Goal: Task Accomplishment & Management: Complete application form

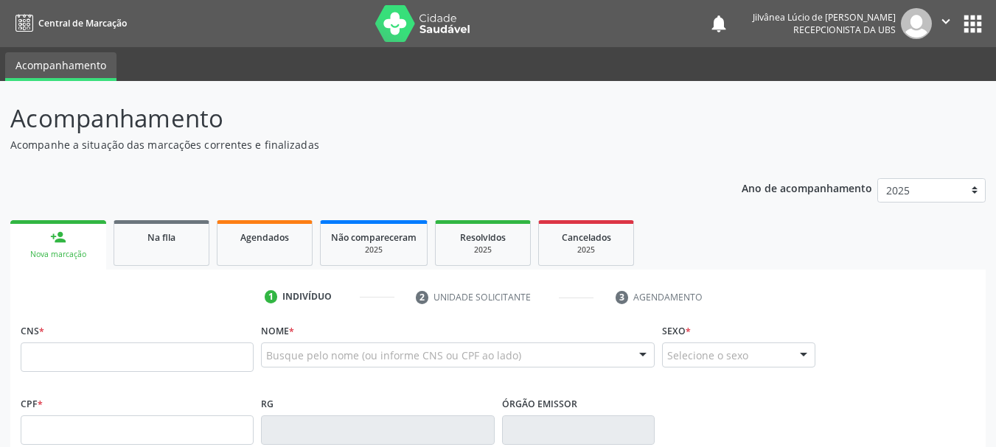
scroll to position [151, 0]
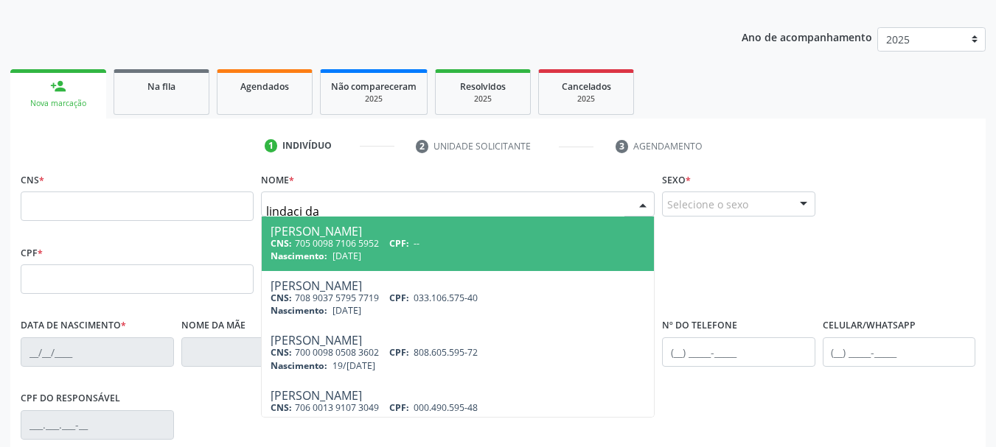
type input "lindaci da"
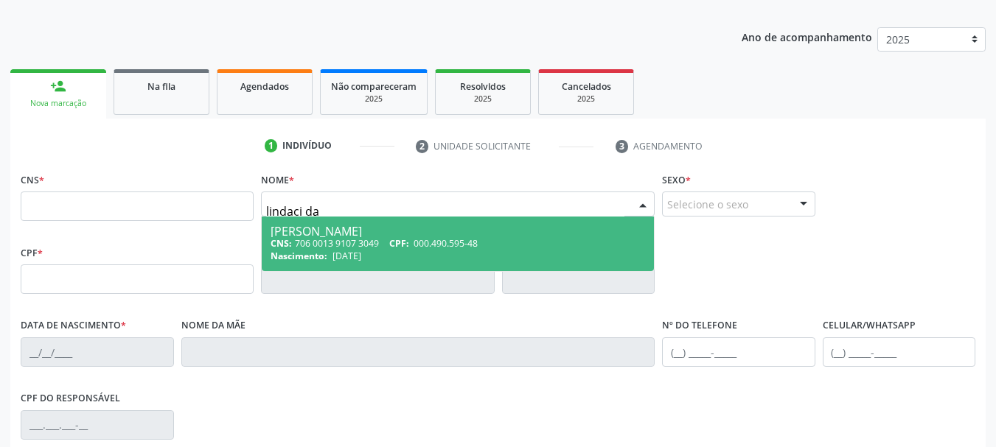
click at [380, 230] on div "[PERSON_NAME]" at bounding box center [458, 232] width 374 height 12
type input "706 0013 9107 3049"
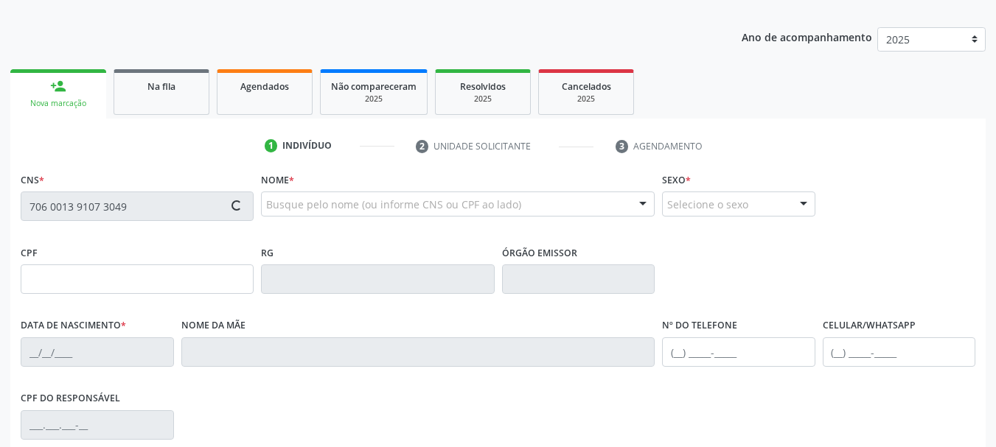
type input "000.490.595-48"
type input "[DATE]"
type input "[PERSON_NAME]"
type input "[PHONE_NUMBER]"
type input "62"
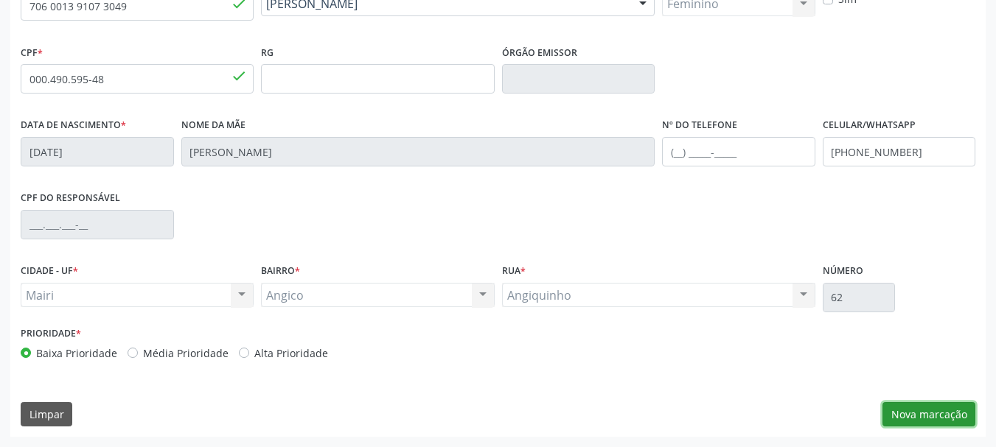
click at [924, 411] on button "Nova marcação" at bounding box center [928, 414] width 93 height 25
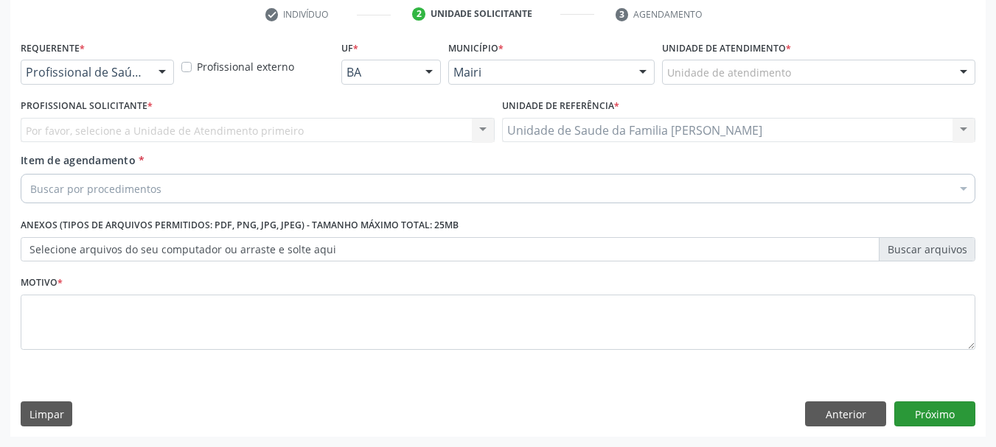
scroll to position [283, 0]
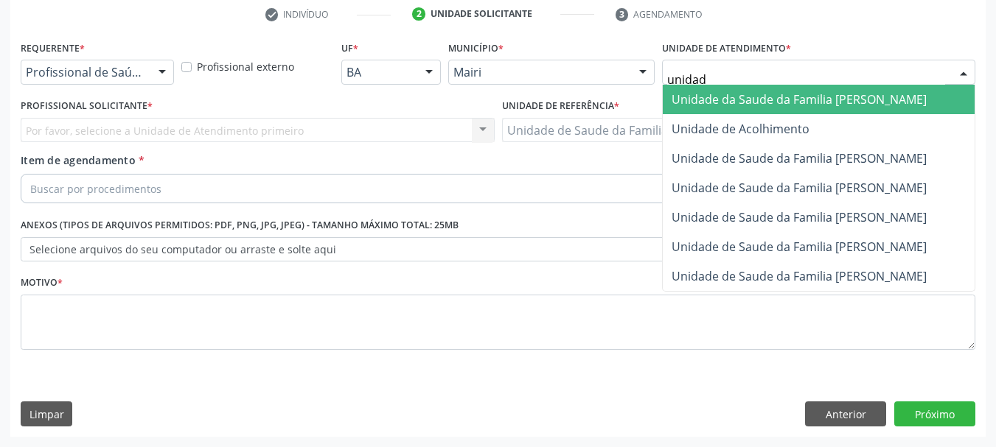
type input "unidade"
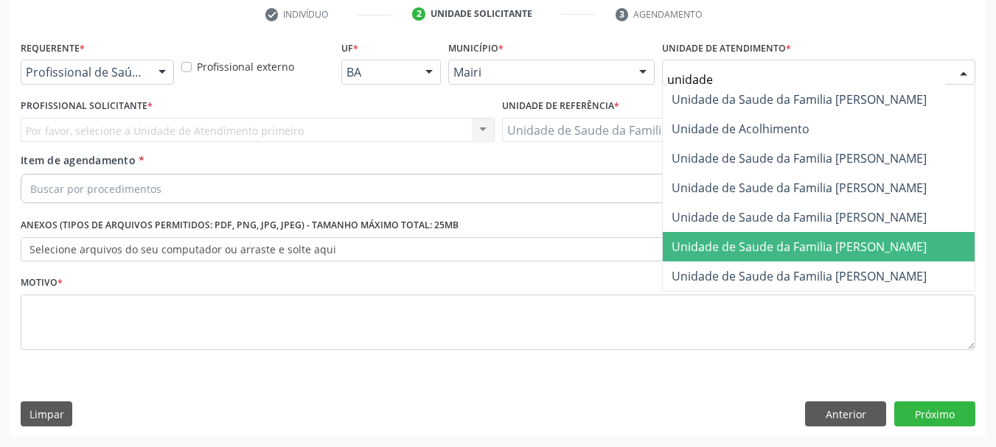
click at [799, 247] on span "Unidade de Saude da Familia [PERSON_NAME]" at bounding box center [799, 247] width 255 height 16
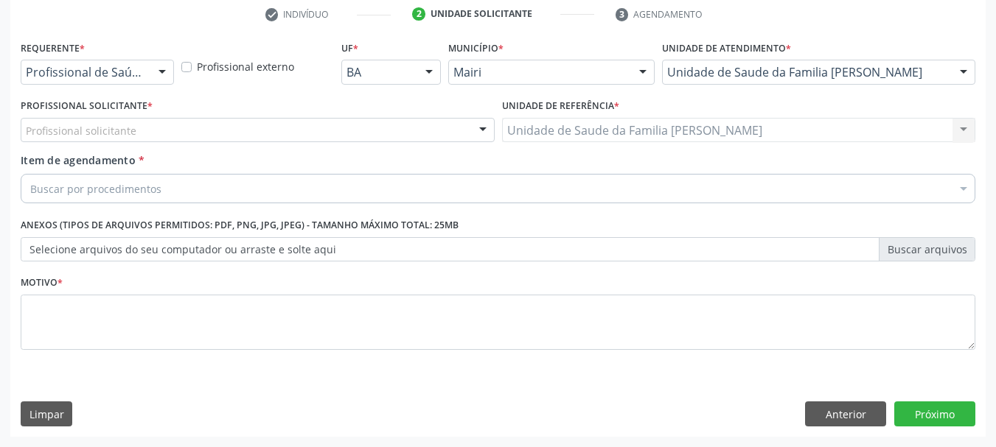
click at [165, 123] on div "Profissional solicitante" at bounding box center [258, 130] width 474 height 25
type input "j"
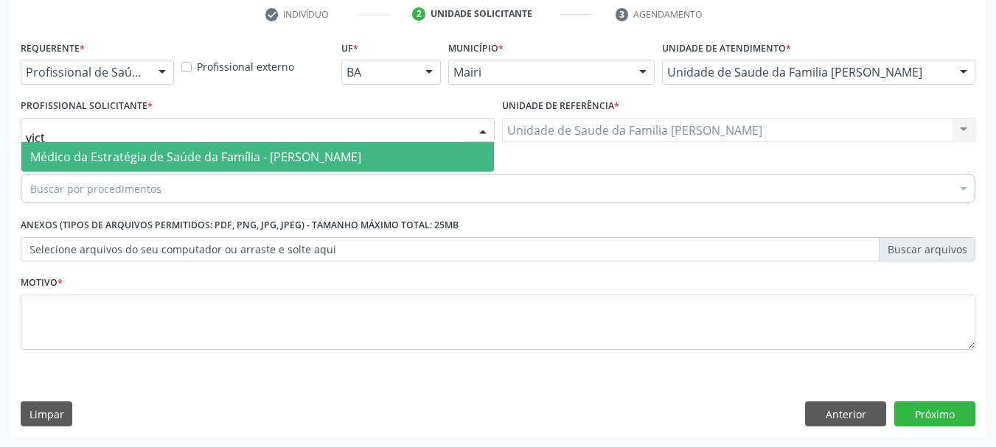
type input "victo"
click at [209, 156] on span "Médico da Estratégia de Saúde da Família - [PERSON_NAME]" at bounding box center [195, 157] width 331 height 16
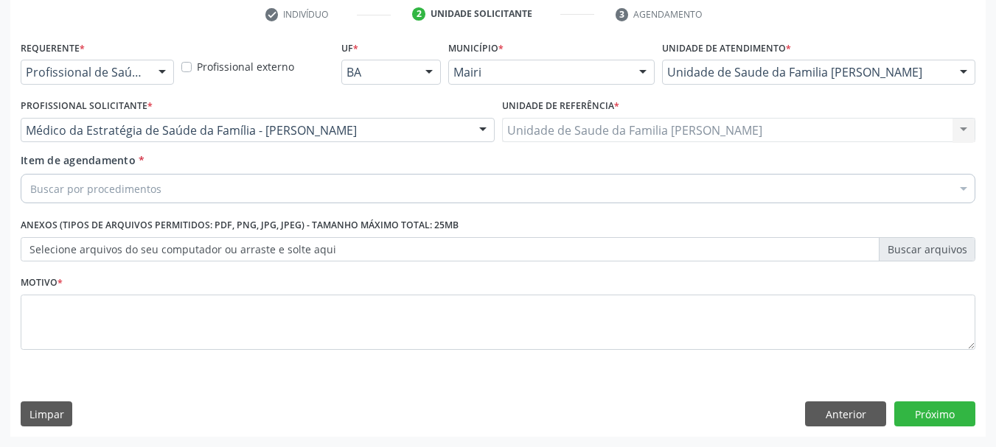
click at [225, 180] on div "Buscar por procedimentos" at bounding box center [498, 188] width 955 height 29
click at [30, 189] on input "Item de agendamento *" at bounding box center [30, 188] width 0 height 29
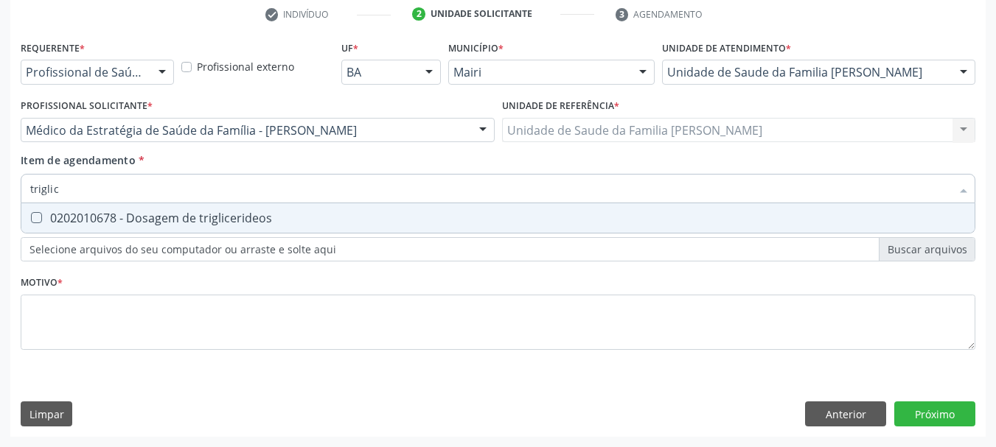
type input "triglice"
click at [234, 212] on div "0202010678 - Dosagem de triglicerideos" at bounding box center [497, 218] width 935 height 12
checkbox triglicerideos "true"
drag, startPoint x: 158, startPoint y: 192, endPoint x: 0, endPoint y: 201, distance: 158.7
click at [10, 201] on div "Acompanhamento Acompanhe a situação das marcações correntes e finalizadas Relat…" at bounding box center [498, 122] width 996 height 649
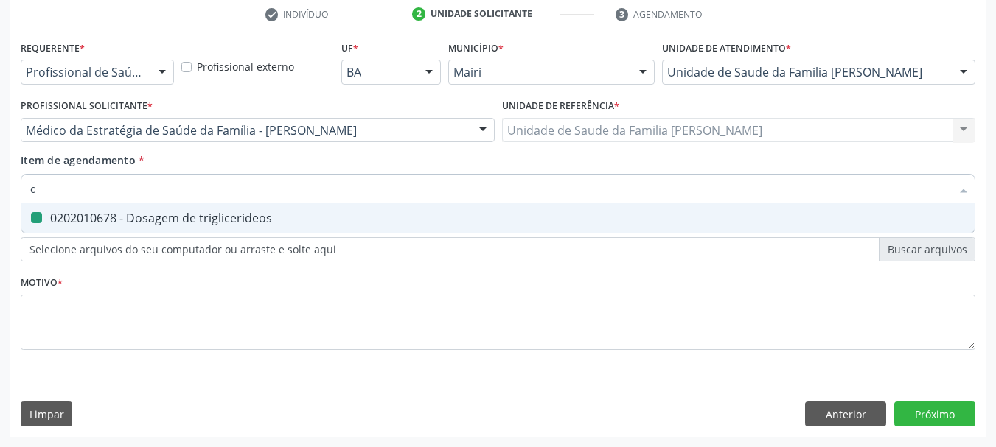
type input "cr"
checkbox triglicerideos "false"
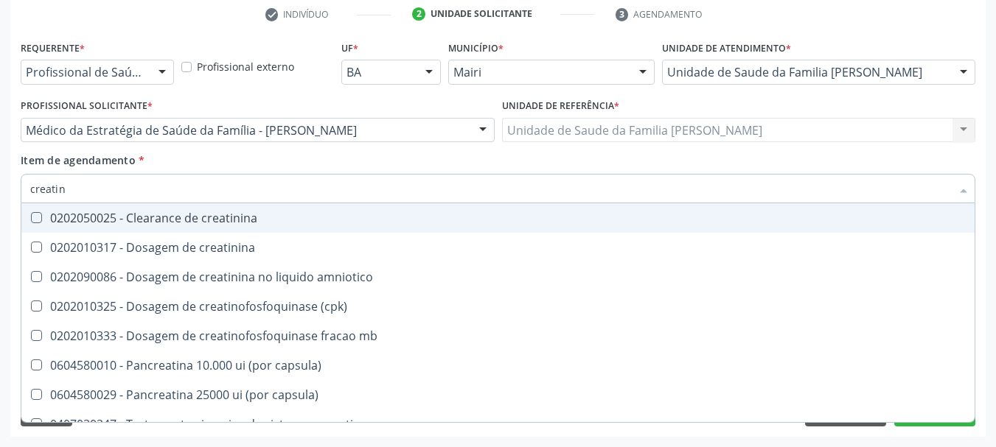
type input "creatini"
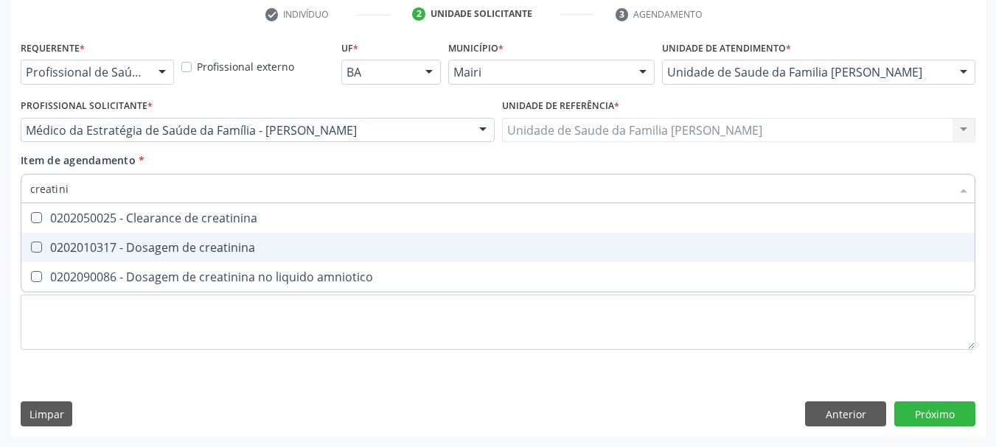
click at [76, 248] on div "0202010317 - Dosagem de creatinina" at bounding box center [497, 248] width 935 height 12
checkbox creatinina "true"
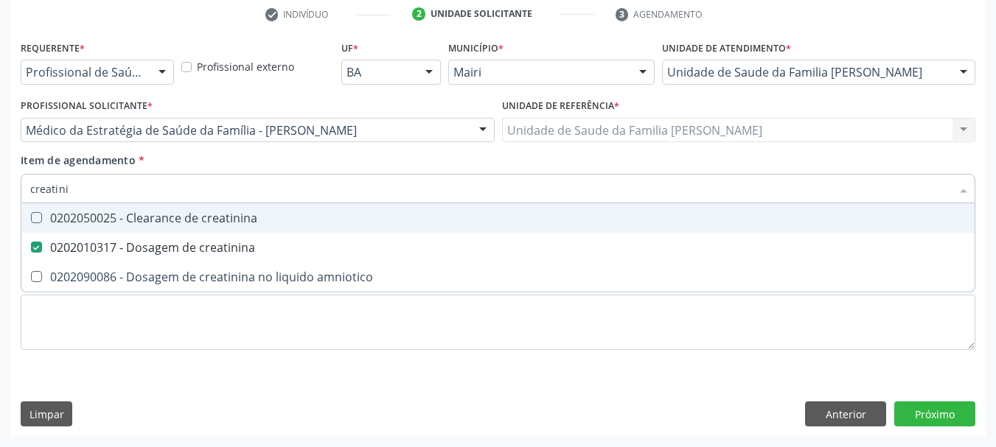
drag, startPoint x: 79, startPoint y: 193, endPoint x: 0, endPoint y: 206, distance: 79.9
click at [0, 206] on div "Acompanhamento Acompanhe a situação das marcações correntes e finalizadas Relat…" at bounding box center [498, 122] width 996 height 649
type input "po"
checkbox creatinina "false"
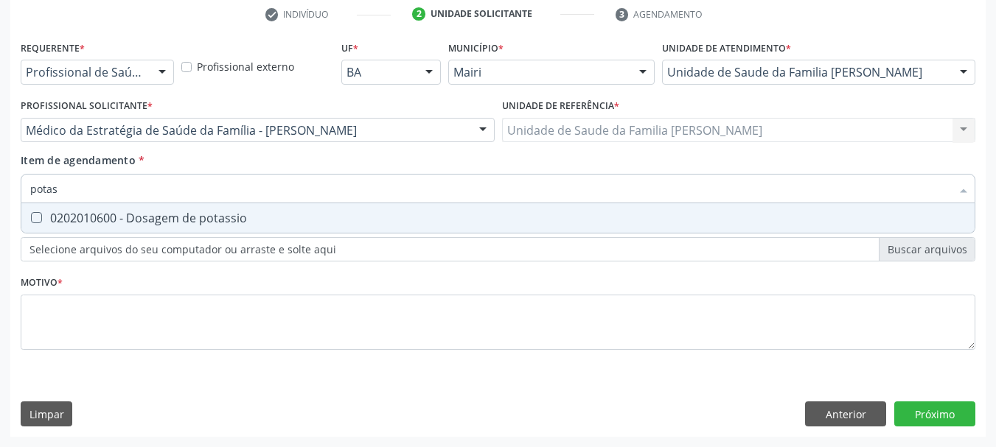
type input "potass"
click at [69, 213] on div "0202010600 - Dosagem de potassio" at bounding box center [497, 218] width 935 height 12
checkbox potassio "true"
drag, startPoint x: 82, startPoint y: 193, endPoint x: 18, endPoint y: 209, distance: 65.4
click at [24, 199] on div "potass Desfazer seleção 0202010600 - Dosagem de potassio Nenhum resultado encon…" at bounding box center [498, 186] width 955 height 25
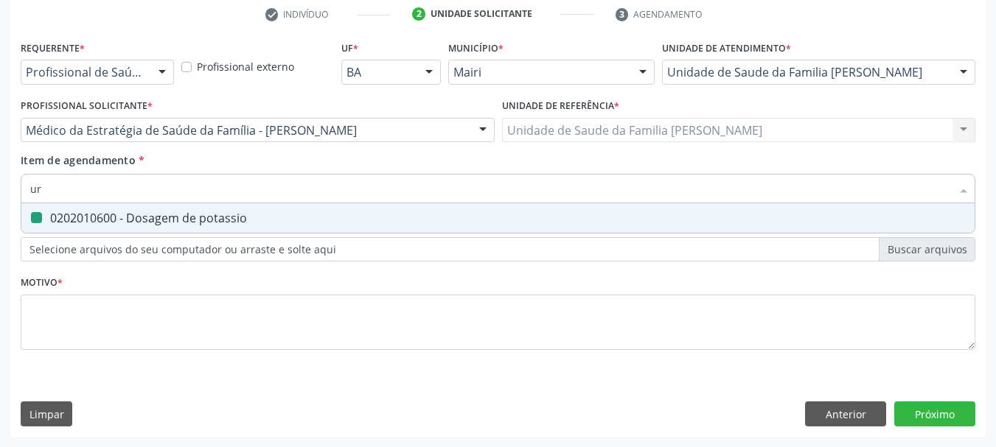
type input "uri"
checkbox potassio "false"
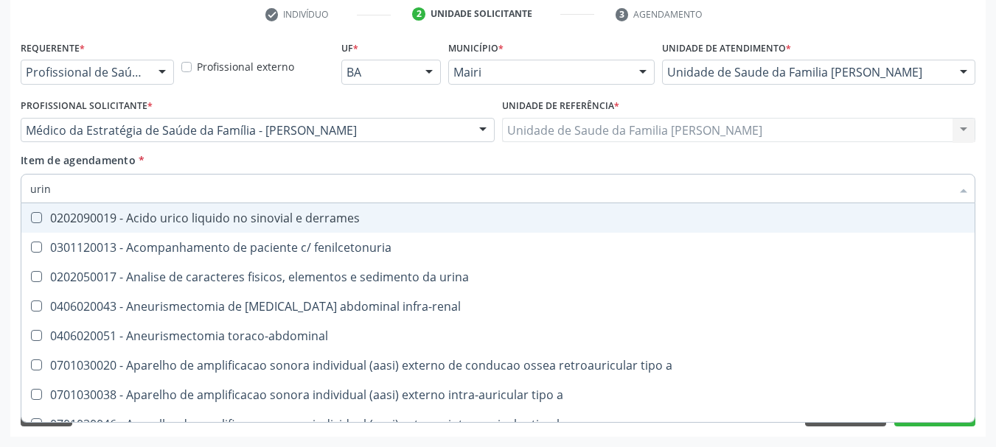
type input "urina"
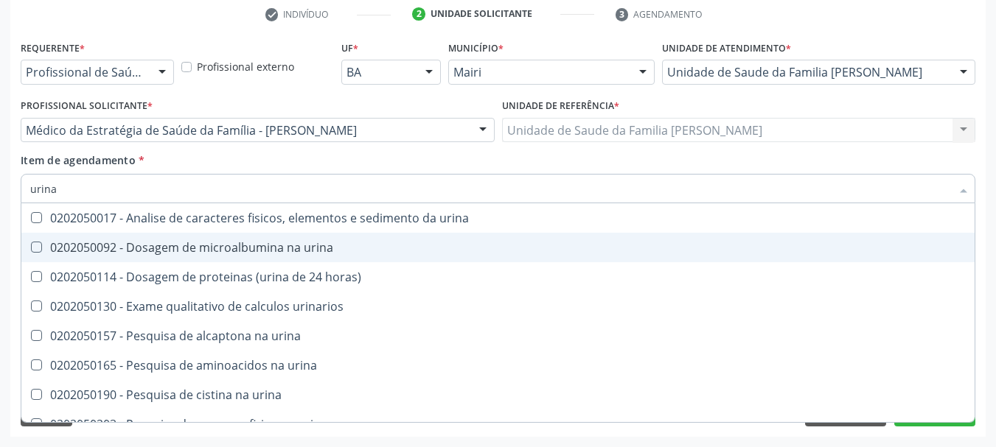
click at [66, 252] on div "0202050092 - Dosagem de microalbumina na urina" at bounding box center [497, 248] width 935 height 12
click at [88, 254] on div "0202050092 - Dosagem de microalbumina na urina" at bounding box center [497, 248] width 935 height 12
checkbox urina "false"
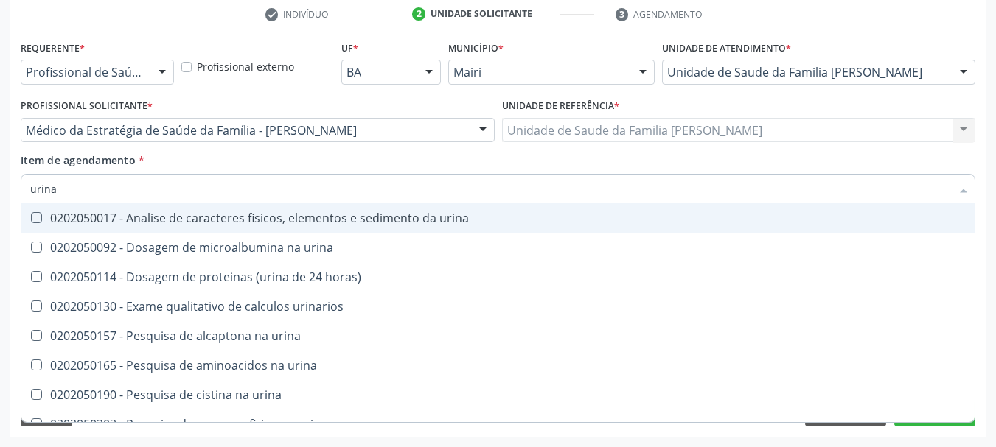
click at [91, 224] on div "0202050017 - Analise de caracteres fisicos, elementos e sedimento da urina" at bounding box center [497, 218] width 935 height 12
checkbox urina "true"
drag, startPoint x: 61, startPoint y: 181, endPoint x: 0, endPoint y: 209, distance: 67.3
click at [0, 209] on div "Acompanhamento Acompanhe a situação das marcações correntes e finalizadas Relat…" at bounding box center [498, 122] width 996 height 649
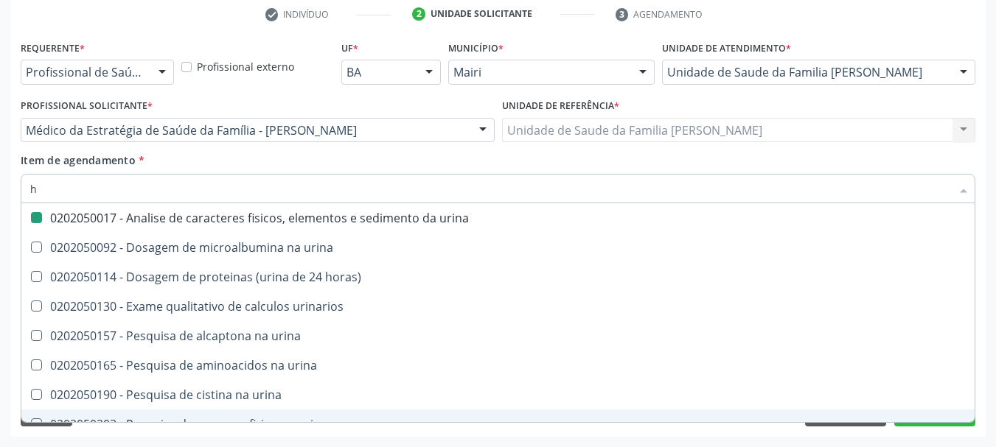
type input "he"
checkbox urina "false"
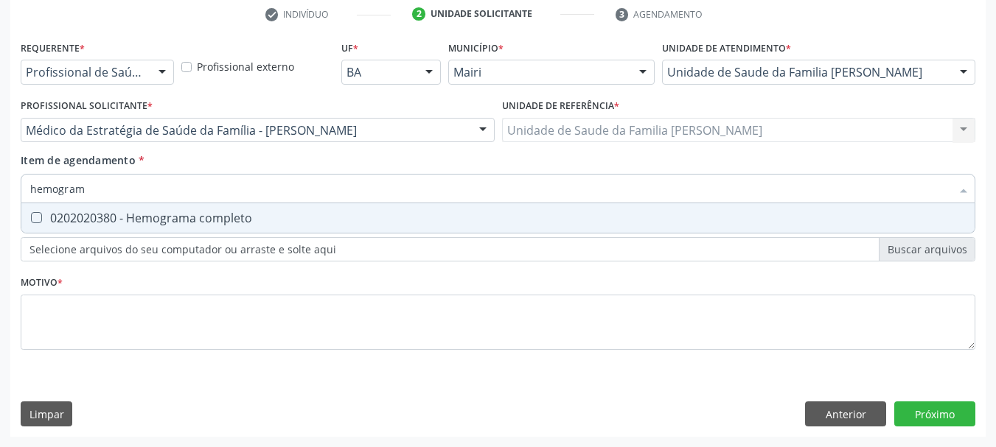
type input "hemograma"
click at [104, 222] on div "0202020380 - Hemograma completo" at bounding box center [497, 218] width 935 height 12
checkbox completo "true"
drag, startPoint x: 101, startPoint y: 175, endPoint x: 0, endPoint y: 204, distance: 105.2
click at [0, 204] on div "Acompanhamento Acompanhe a situação das marcações correntes e finalizadas Relat…" at bounding box center [498, 122] width 996 height 649
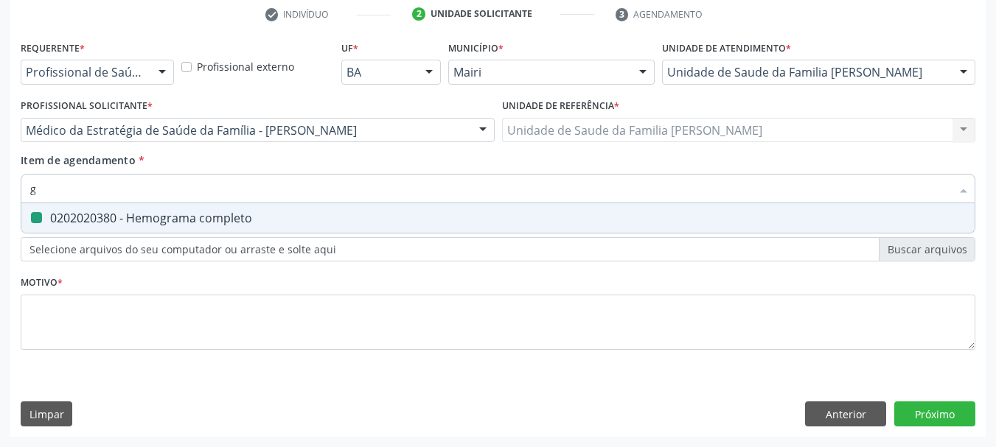
type input "gl"
checkbox completo "false"
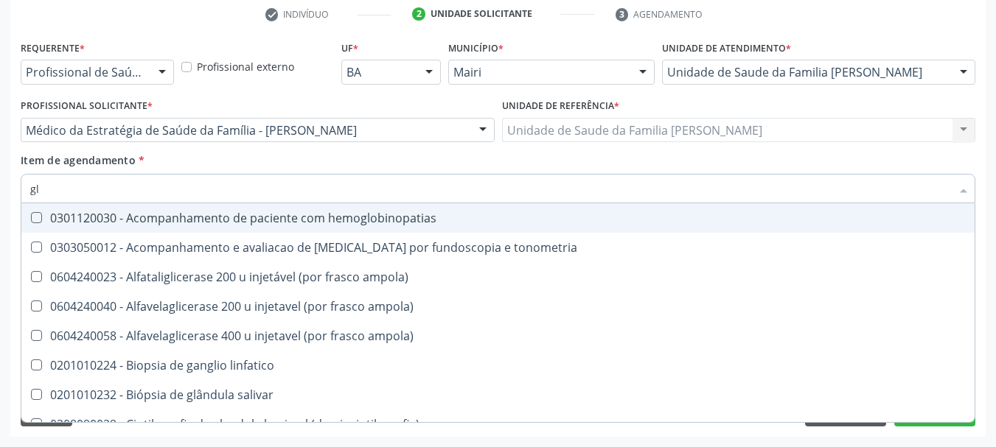
type input "gli"
checkbox globular "true"
type input "glic"
checkbox \(confirmatorio\) "true"
checkbox globular "false"
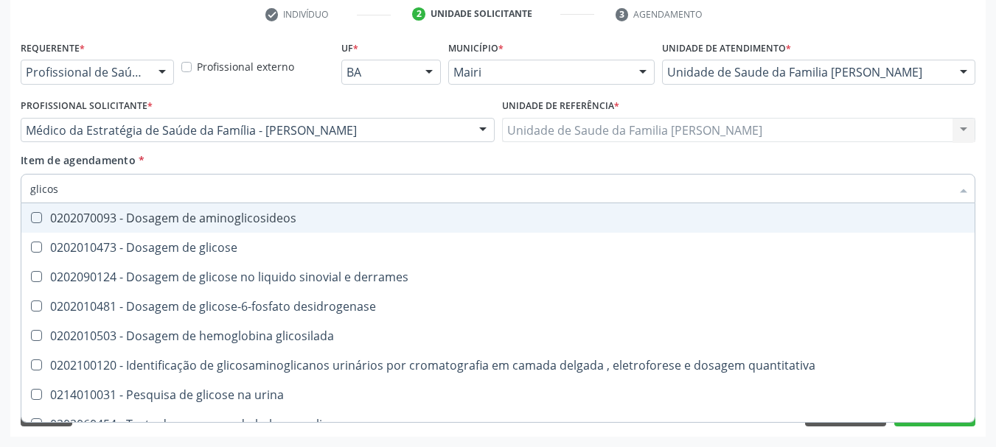
type input "glicose"
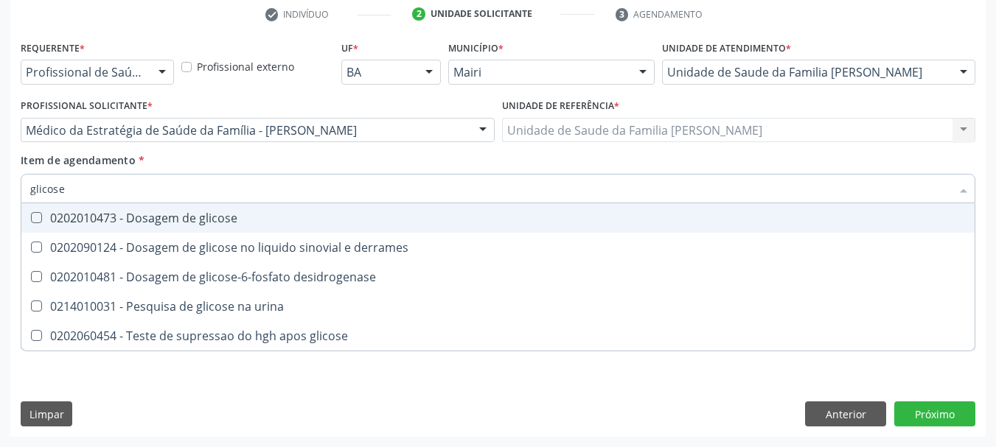
drag, startPoint x: 32, startPoint y: 226, endPoint x: 69, endPoint y: 171, distance: 66.0
click at [33, 226] on span "0202010473 - Dosagem de glicose" at bounding box center [497, 217] width 953 height 29
checkbox glicose "true"
drag, startPoint x: 80, startPoint y: 193, endPoint x: 0, endPoint y: 215, distance: 83.3
click at [0, 215] on div "Acompanhamento Acompanhe a situação das marcações correntes e finalizadas Relat…" at bounding box center [498, 122] width 996 height 649
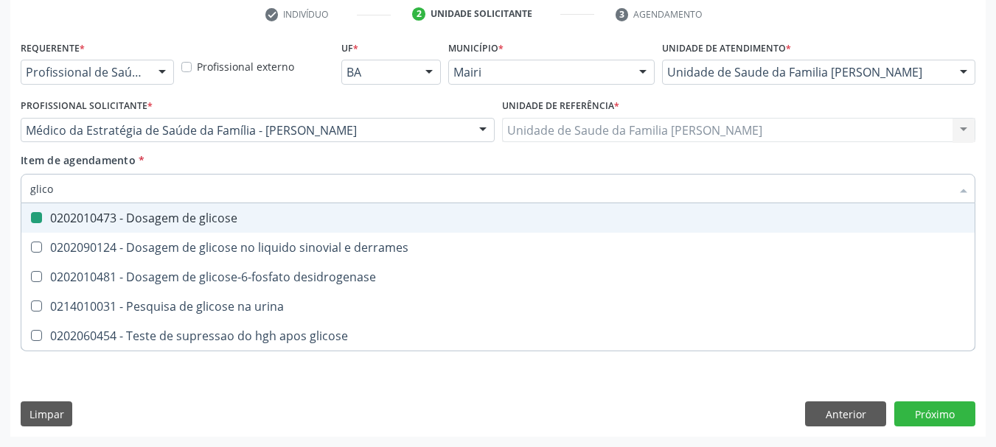
type input "glicos"
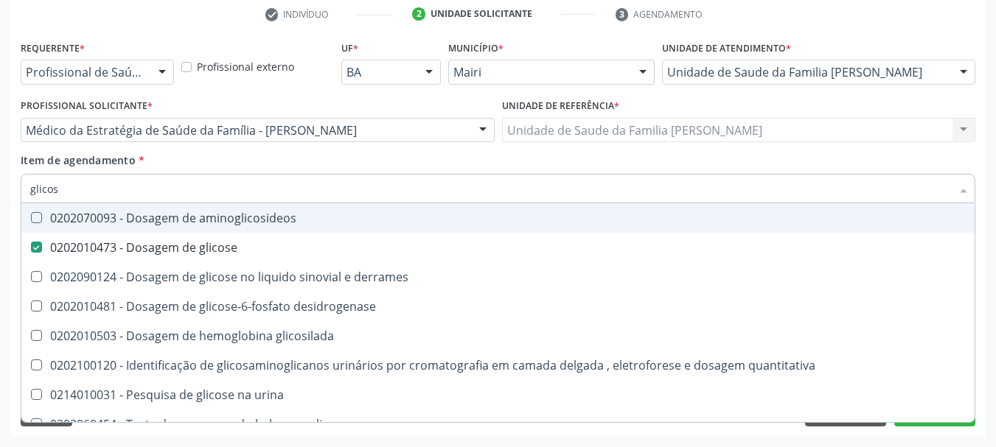
checkbox aminoglicosideos "false"
checkbox glicose "true"
checkbox derrames "false"
type input "glicosi"
checkbox glicose "false"
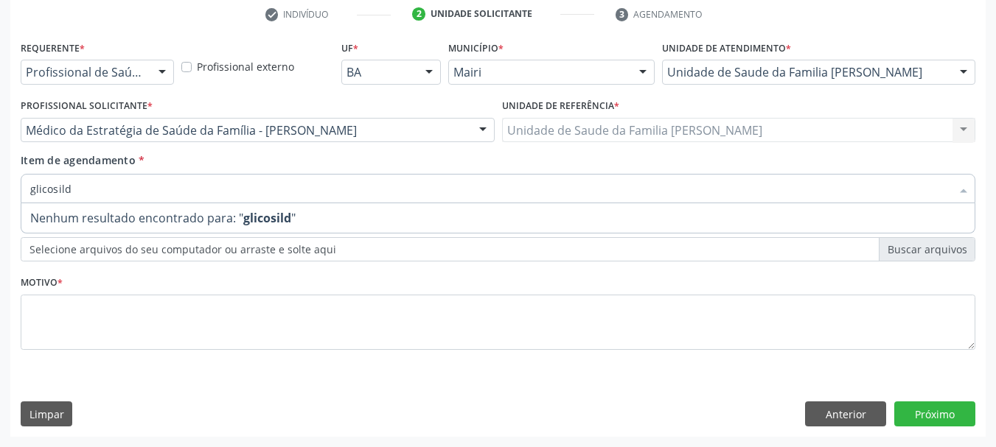
type input "glicosil"
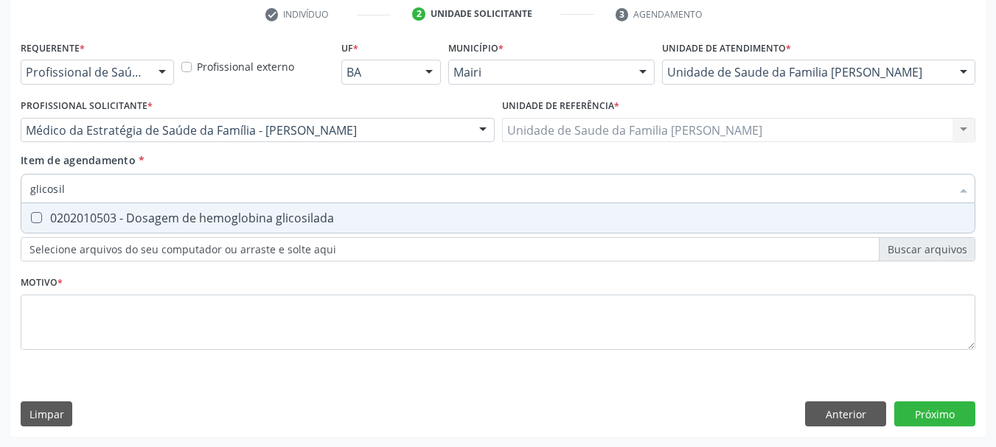
click at [147, 212] on div "0202010503 - Dosagem de hemoglobina glicosilada" at bounding box center [497, 218] width 935 height 12
checkbox glicosilada "true"
drag, startPoint x: 95, startPoint y: 186, endPoint x: 0, endPoint y: 188, distance: 95.1
click at [0, 188] on div "Acompanhamento Acompanhe a situação das marcações correntes e finalizadas Relat…" at bounding box center [498, 122] width 996 height 649
type input "cole"
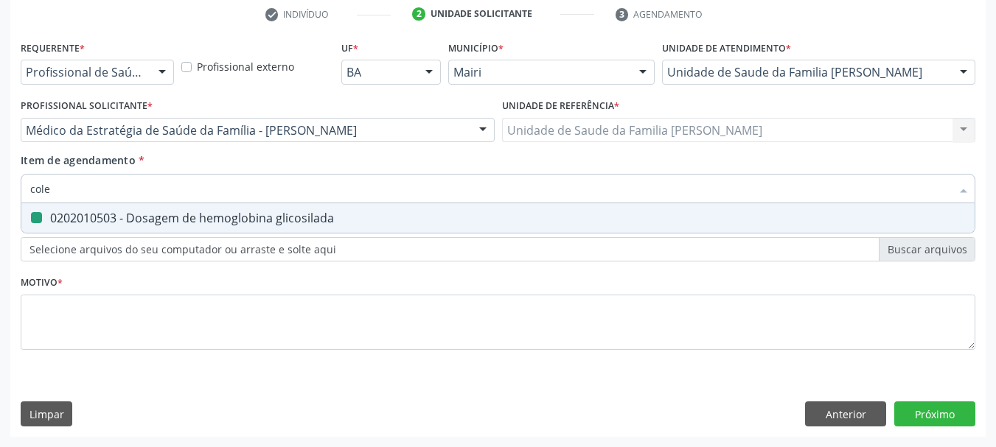
checkbox glicosilada "false"
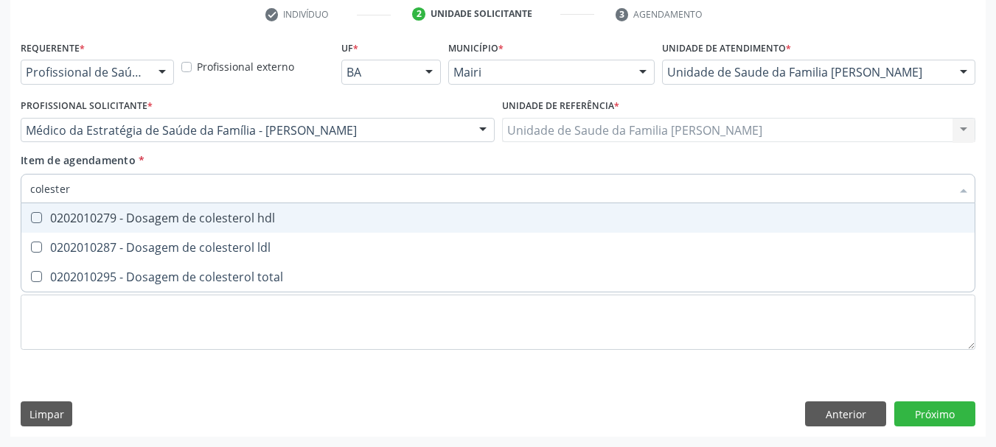
type input "colestero"
click at [56, 218] on div "0202010279 - Dosagem de colesterol hdl" at bounding box center [497, 218] width 935 height 12
checkbox hdl "true"
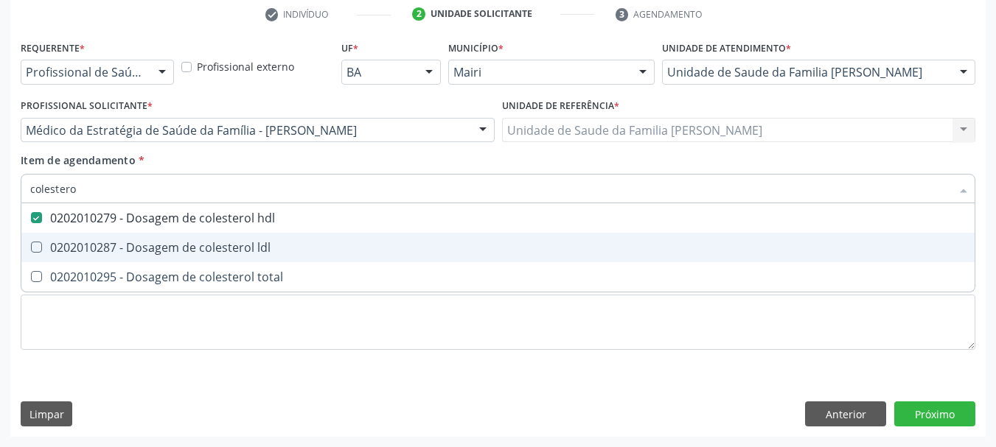
click at [74, 251] on div "0202010287 - Dosagem de colesterol ldl" at bounding box center [497, 248] width 935 height 12
checkbox ldl "true"
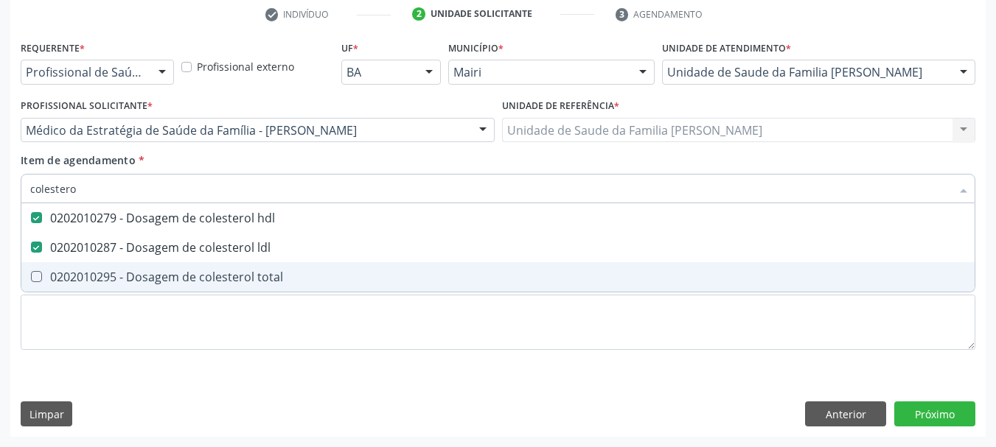
click at [88, 271] on div "0202010295 - Dosagem de colesterol total" at bounding box center [497, 277] width 935 height 12
checkbox total "true"
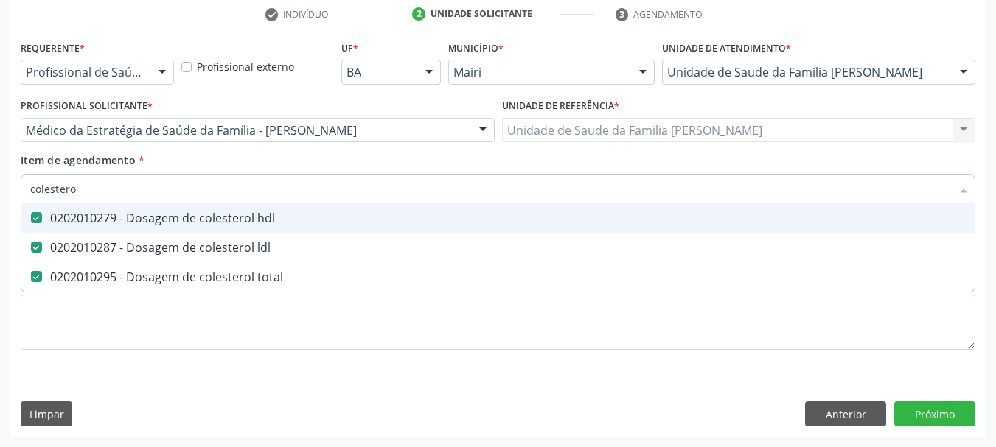
drag, startPoint x: 88, startPoint y: 186, endPoint x: 0, endPoint y: 213, distance: 91.6
click at [0, 213] on div "Acompanhamento Acompanhe a situação das marcações correntes e finalizadas Relat…" at bounding box center [498, 122] width 996 height 649
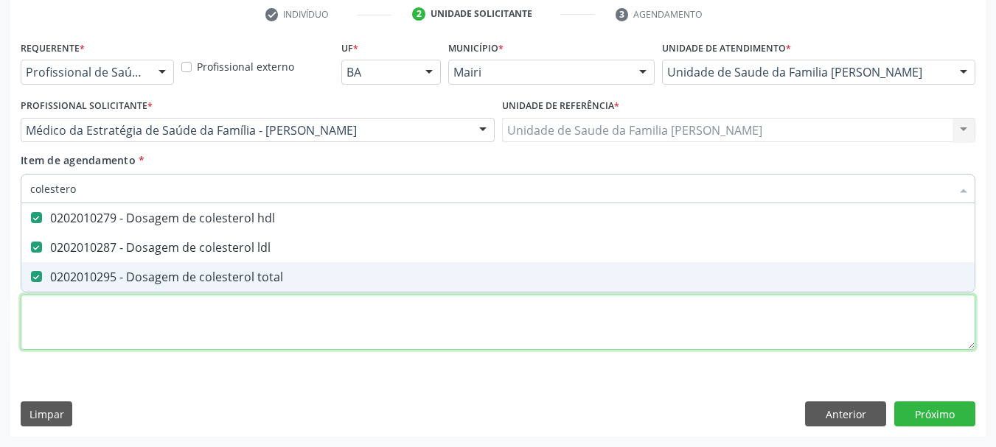
click at [97, 309] on div "Requerente * Profissional de Saúde Profissional de Saúde Paciente Nenhum result…" at bounding box center [498, 204] width 955 height 334
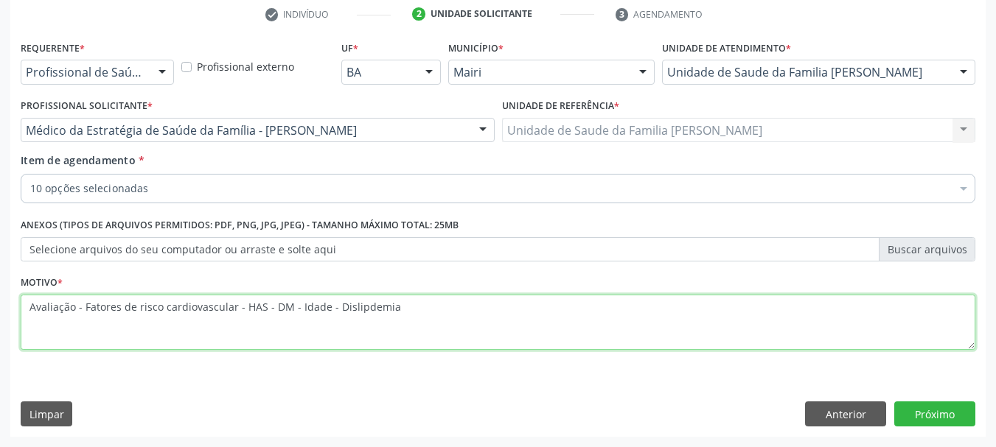
drag, startPoint x: 402, startPoint y: 306, endPoint x: 327, endPoint y: 315, distance: 76.4
click at [327, 315] on textarea "Avaliação - Fatores de risco cardiovascular - HAS - DM - Idade - Dislipdemia" at bounding box center [498, 323] width 955 height 56
paste textarea "Dislipi"
click at [327, 312] on textarea "Avaliação - Fatores de risco cardiovascular - HAS - DM - Idade -Dislipidemia" at bounding box center [498, 323] width 955 height 56
type textarea "Avaliação - Fatores de risco cardiovascular - HAS - DM - Idade - Dislipidemia"
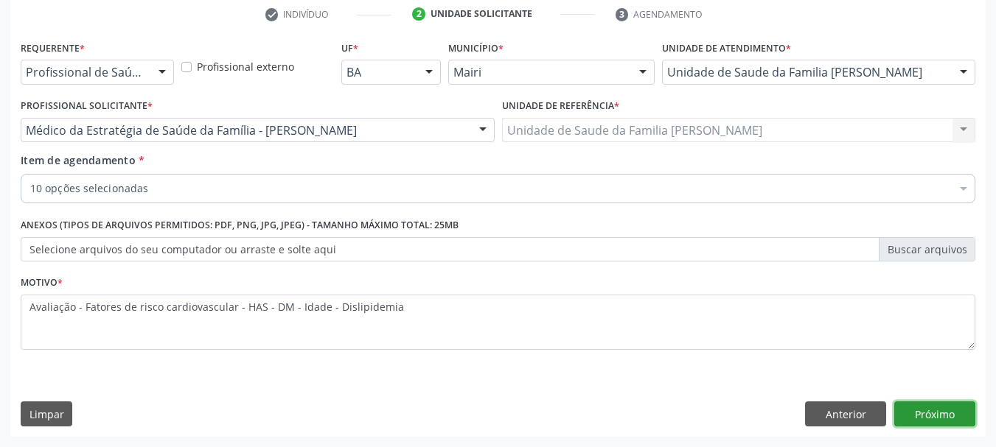
click at [929, 415] on button "Próximo" at bounding box center [934, 414] width 81 height 25
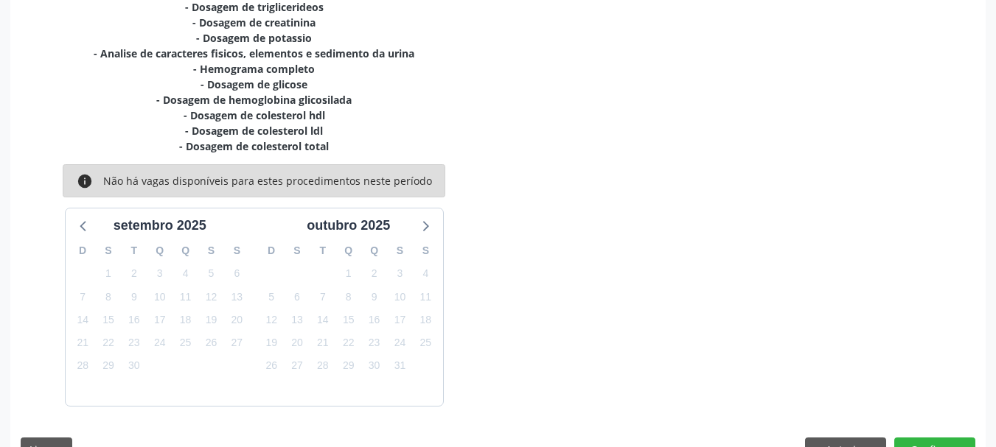
scroll to position [377, 0]
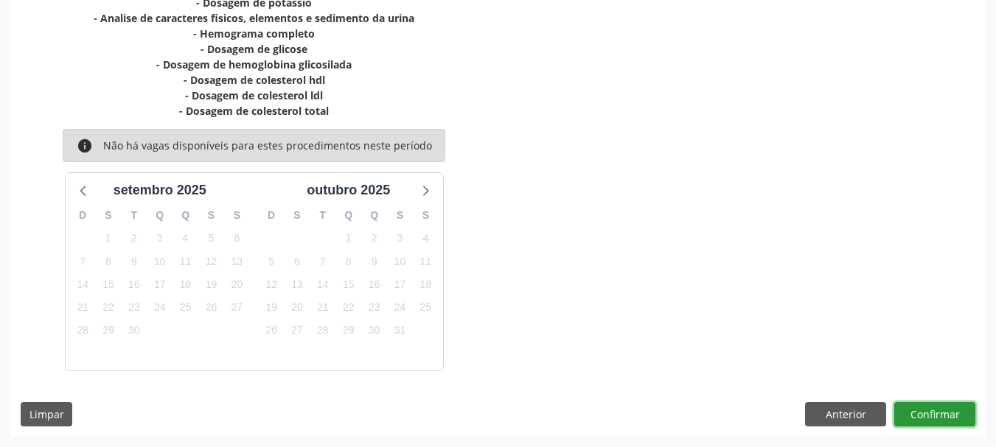
click at [935, 408] on button "Confirmar" at bounding box center [934, 414] width 81 height 25
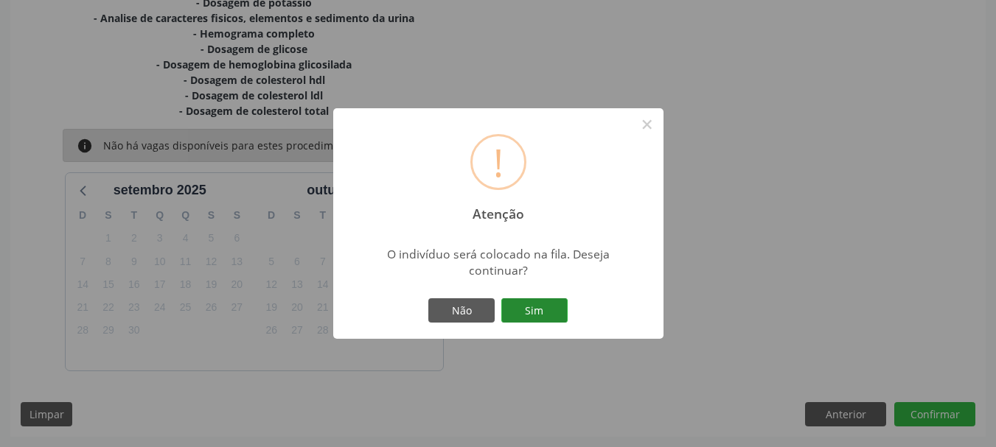
click at [537, 307] on button "Sim" at bounding box center [534, 311] width 66 height 25
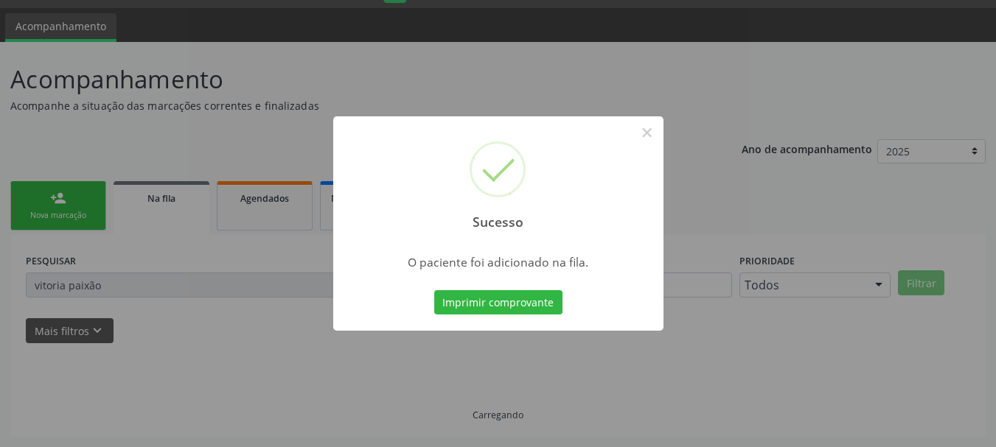
scroll to position [39, 0]
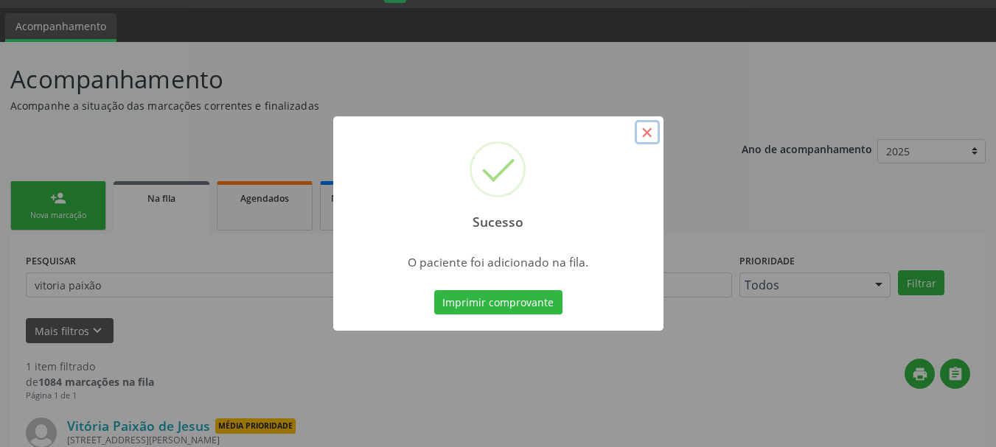
click at [644, 139] on button "×" at bounding box center [647, 132] width 25 height 25
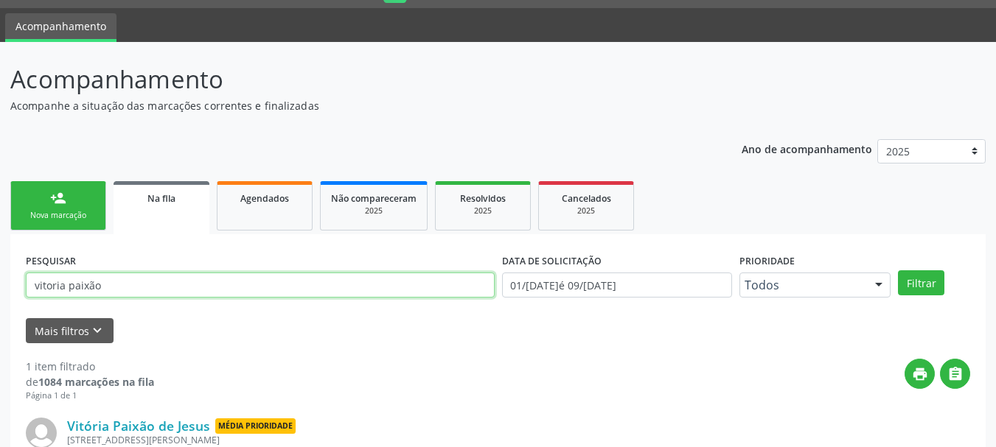
click at [106, 288] on input "vitoria paixão" at bounding box center [260, 285] width 469 height 25
drag, startPoint x: 106, startPoint y: 288, endPoint x: 0, endPoint y: 304, distance: 107.3
click at [0, 304] on div "Acompanhamento Acompanhe a situação das marcações correntes e finalizadas Relat…" at bounding box center [498, 300] width 996 height 517
click at [898, 271] on button "Filtrar" at bounding box center [921, 283] width 46 height 25
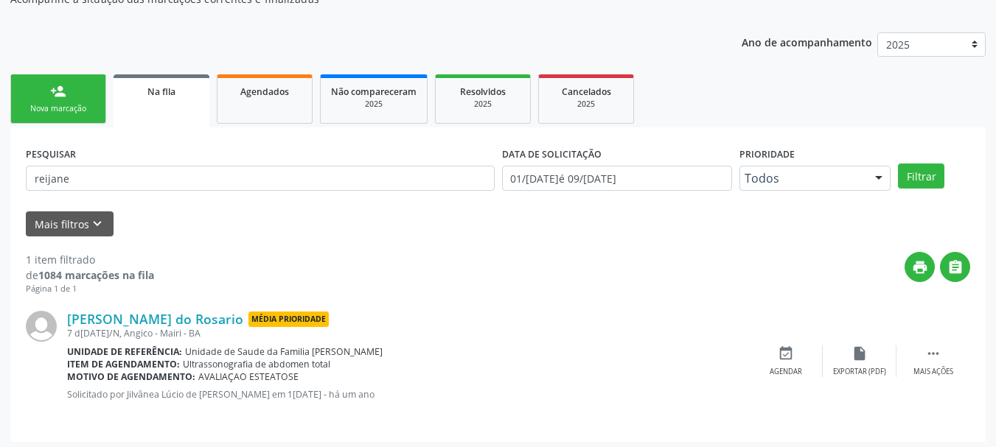
scroll to position [151, 0]
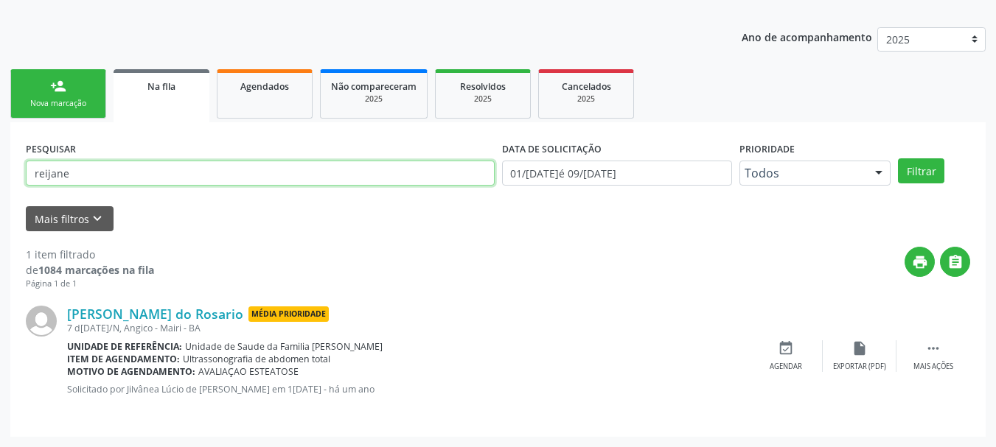
click at [44, 173] on input "reijane" at bounding box center [260, 173] width 469 height 25
type input "rejane"
click at [898, 158] on button "Filtrar" at bounding box center [921, 170] width 46 height 25
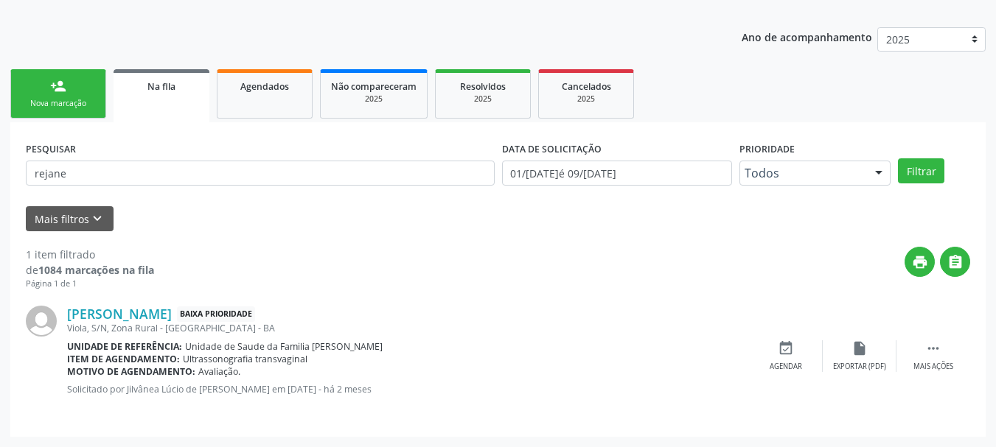
click at [58, 86] on div "person_add" at bounding box center [58, 86] width 16 height 16
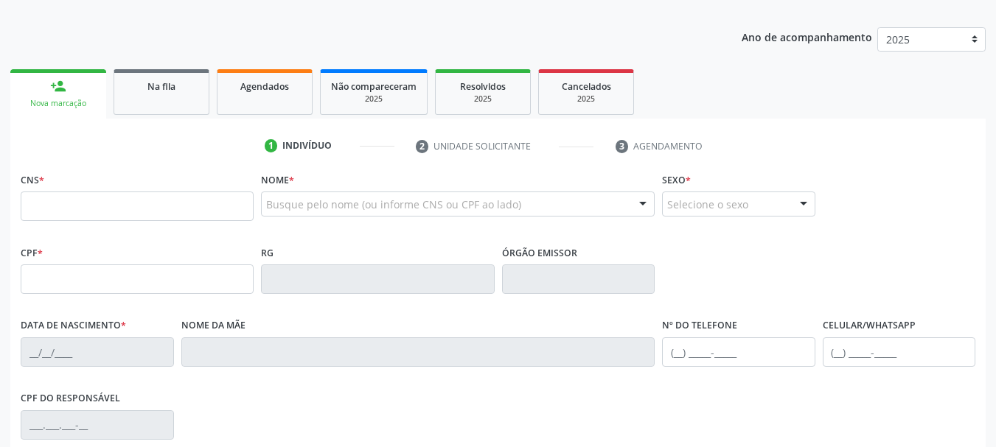
click at [345, 195] on div "Busque pelo nome (ou informe CNS ou CPF ao lado)" at bounding box center [458, 204] width 394 height 25
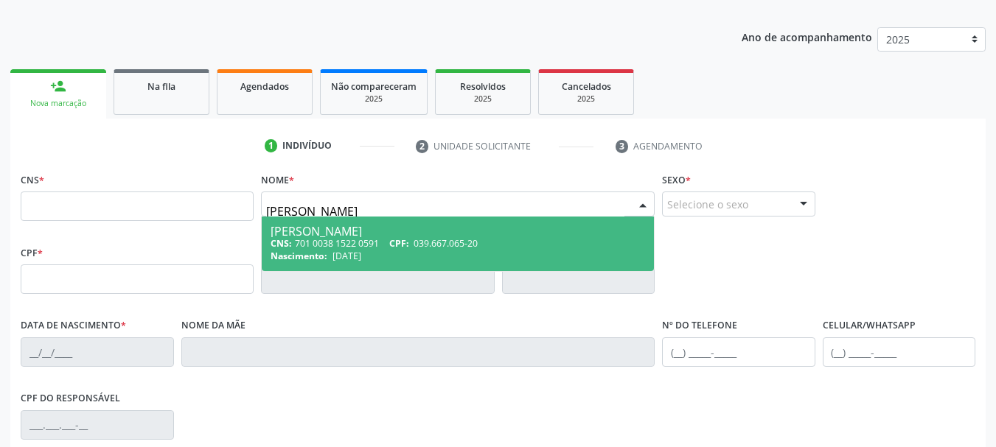
type input "[PERSON_NAME]"
click at [438, 240] on span "123.337.585-70" at bounding box center [446, 243] width 64 height 13
type input "898 0027 4869 8845"
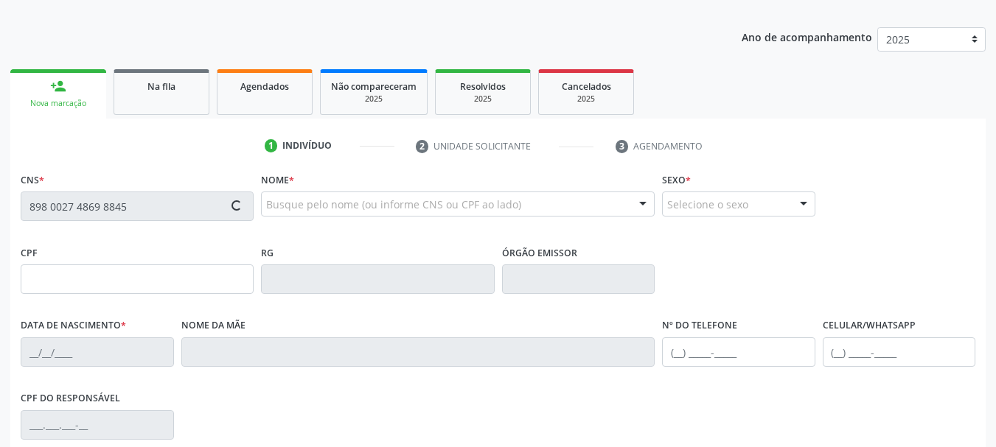
type input "123.337.585-70"
type input "[DATE]"
type input "[PERSON_NAME] de Olineira"
type input "[PHONE_NUMBER]"
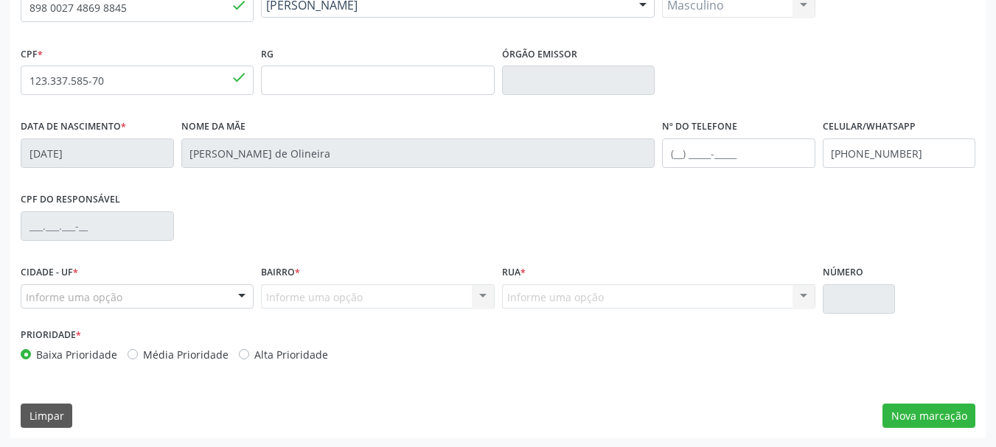
scroll to position [352, 0]
drag, startPoint x: 244, startPoint y: 356, endPoint x: 276, endPoint y: 346, distance: 34.0
click at [254, 355] on label "Alta Prioridade" at bounding box center [291, 353] width 74 height 15
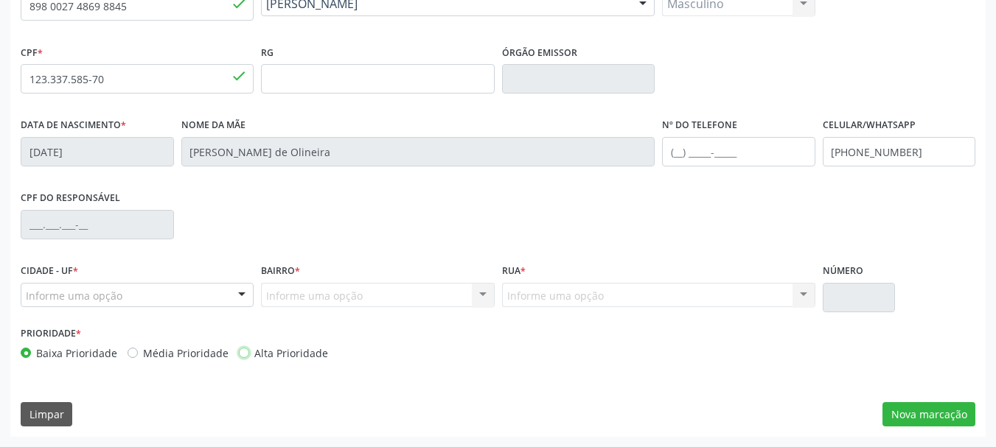
click at [244, 355] on input "Alta Prioridade" at bounding box center [244, 352] width 10 height 13
radio input "true"
click at [900, 416] on button "Nova marcação" at bounding box center [928, 414] width 93 height 25
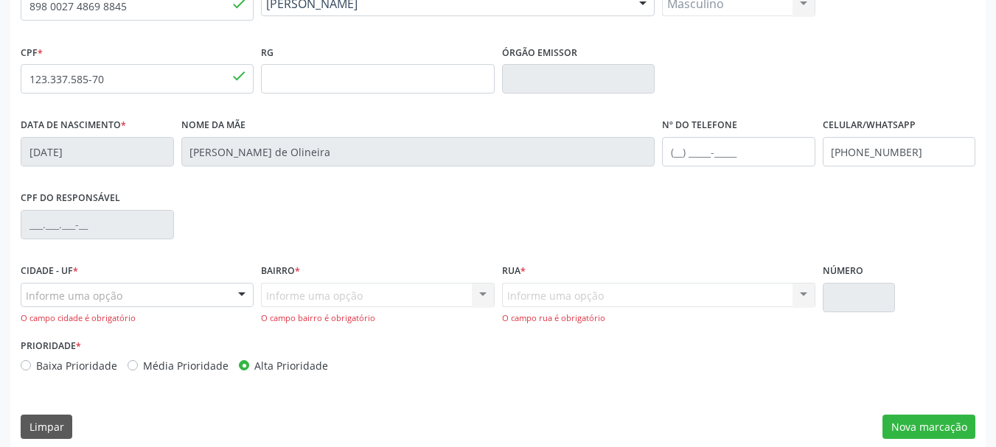
click at [137, 289] on div "Informe uma opção" at bounding box center [137, 295] width 233 height 25
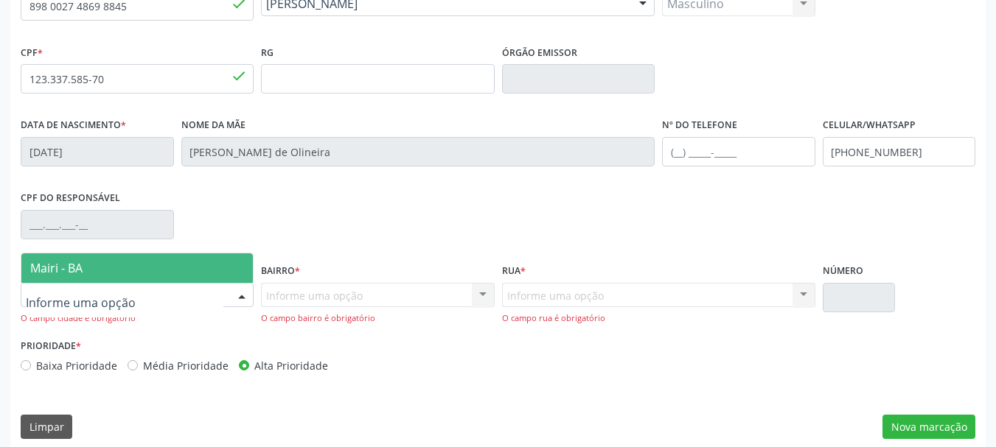
click at [158, 275] on span "Mairi - BA" at bounding box center [136, 268] width 231 height 29
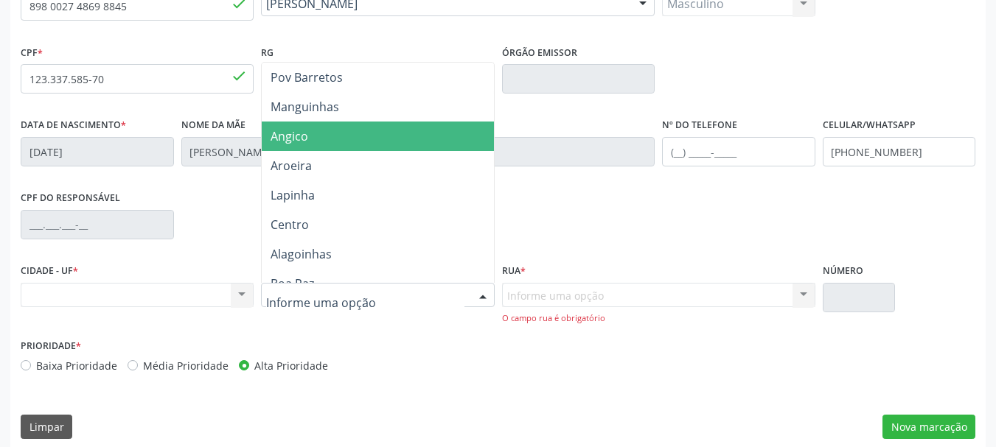
click at [305, 143] on span "Angico" at bounding box center [290, 136] width 38 height 16
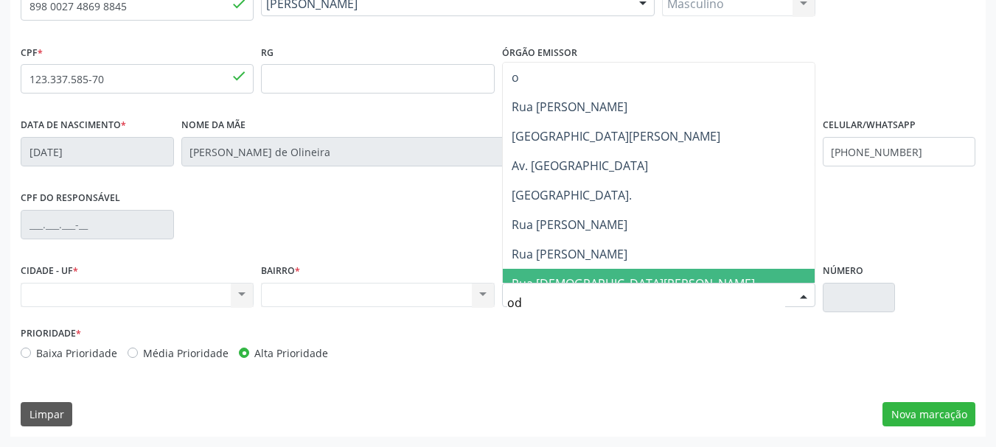
type input "odu"
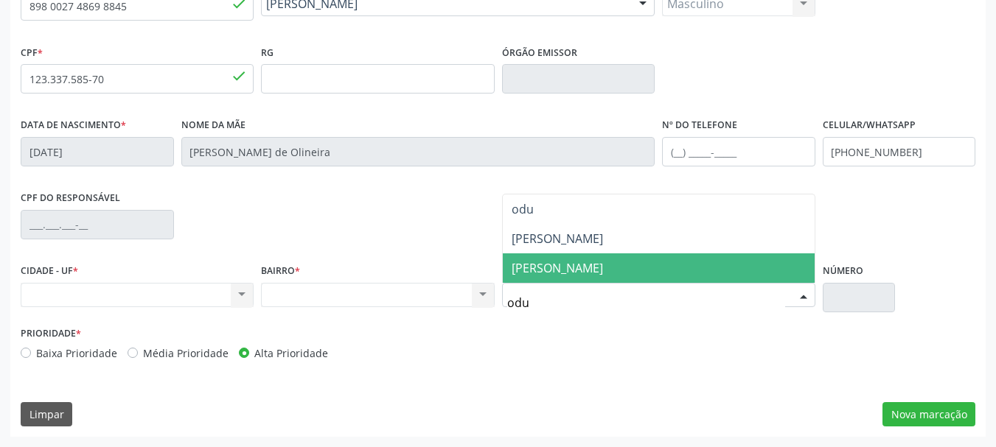
click at [577, 274] on span "[PERSON_NAME]" at bounding box center [557, 268] width 91 height 16
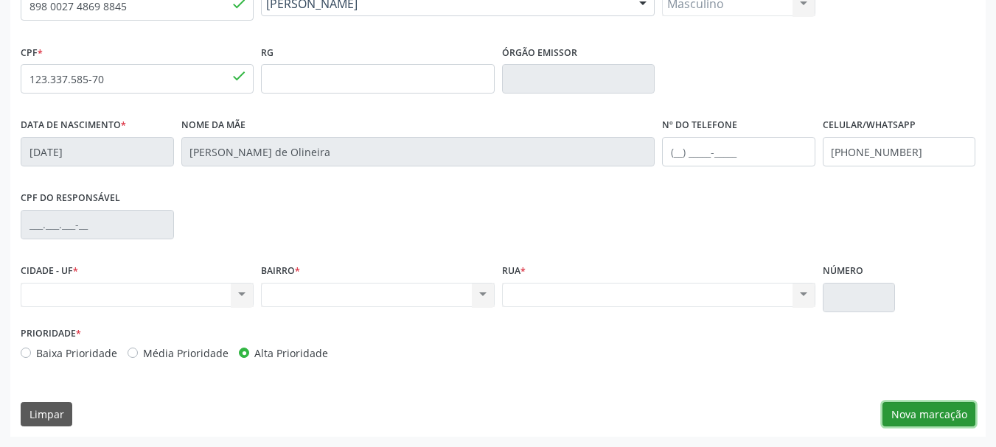
click at [897, 420] on button "Nova marcação" at bounding box center [928, 414] width 93 height 25
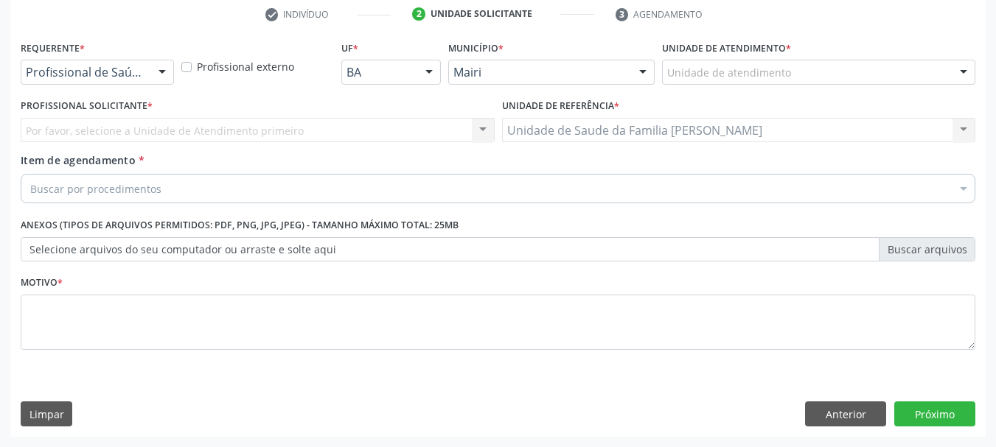
scroll to position [283, 0]
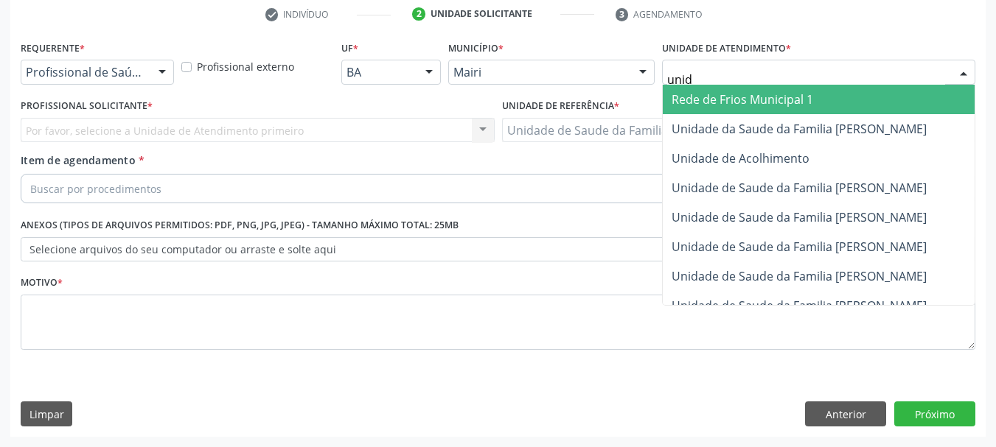
type input "unida"
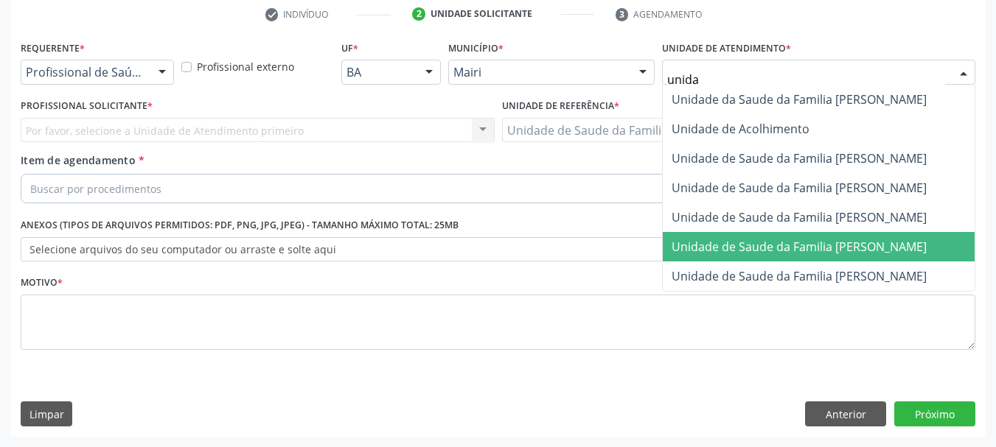
click at [782, 251] on span "Unidade de Saude da Familia [PERSON_NAME]" at bounding box center [799, 247] width 255 height 16
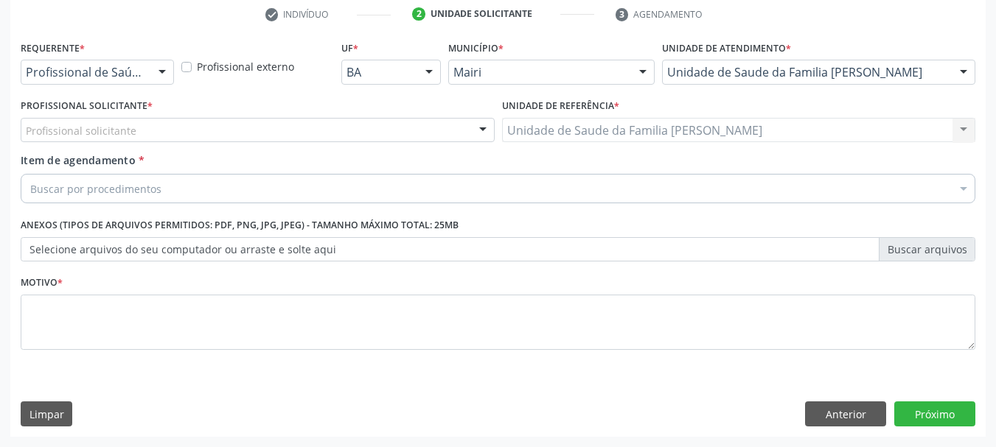
click at [144, 127] on div "Profissional solicitante" at bounding box center [258, 130] width 474 height 25
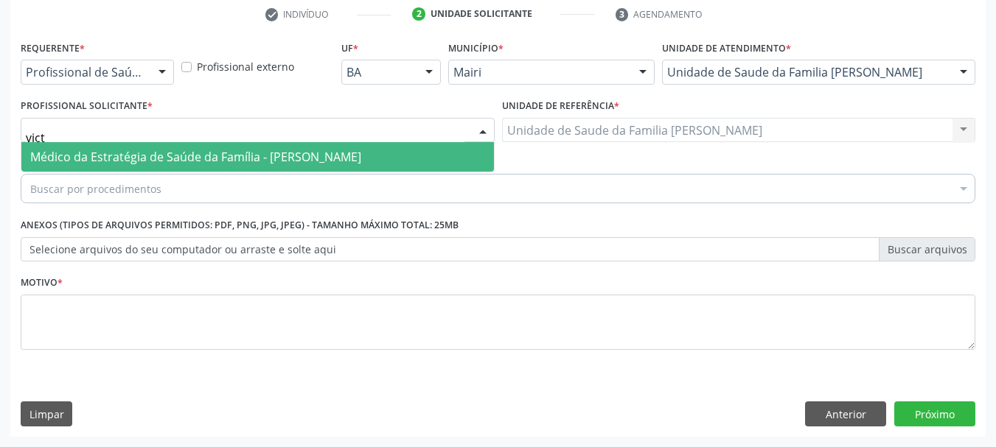
type input "victo"
click at [133, 156] on span "Médico da Estratégia de Saúde da Família - [PERSON_NAME]" at bounding box center [195, 157] width 331 height 16
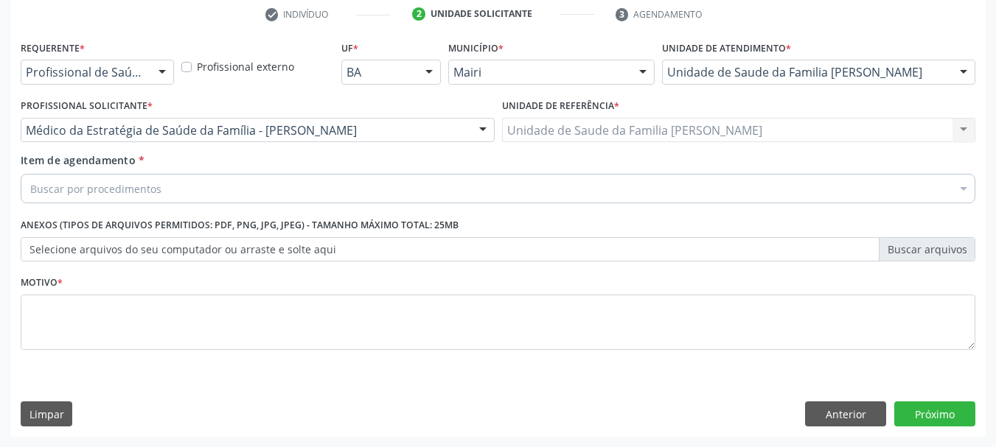
click at [172, 200] on div "Buscar por procedimentos" at bounding box center [498, 188] width 955 height 29
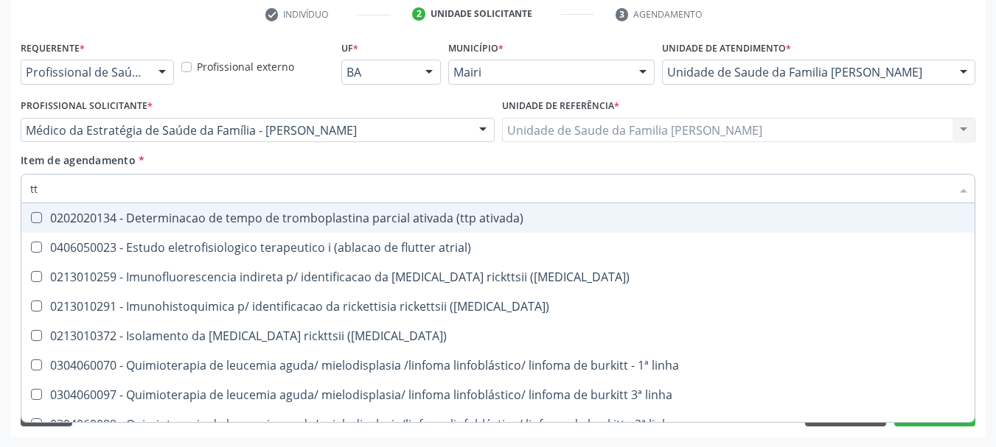
type input "ttp"
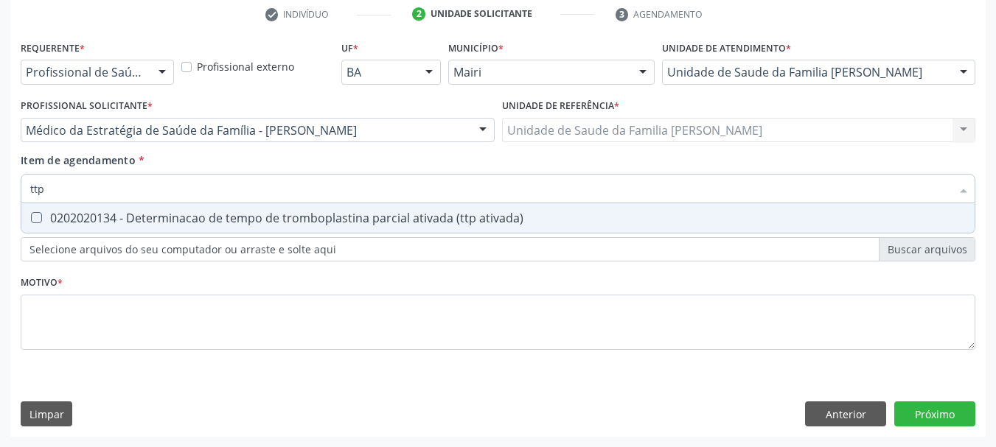
click at [198, 226] on span "0202020134 - Determinacao de tempo de tromboplastina parcial ativada (ttp ativa…" at bounding box center [497, 217] width 953 height 29
checkbox ativada\) "true"
drag, startPoint x: 43, startPoint y: 186, endPoint x: 0, endPoint y: 192, distance: 43.1
click at [0, 192] on div "Acompanhamento Acompanhe a situação das marcações correntes e finalizadas Relat…" at bounding box center [498, 122] width 996 height 649
type input "ur"
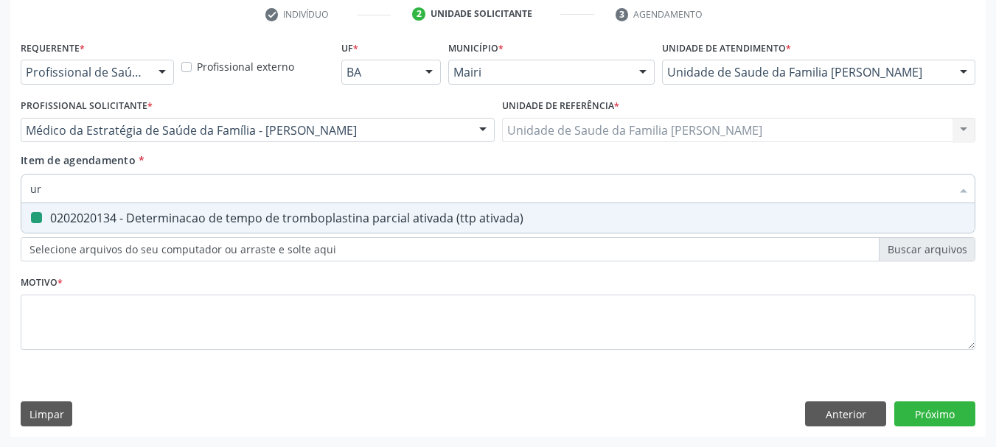
checkbox ativada\) "false"
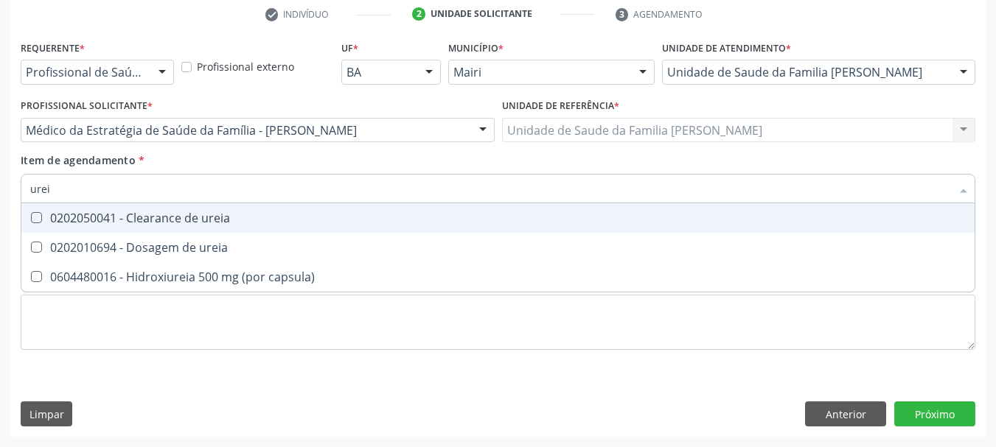
type input "ureia"
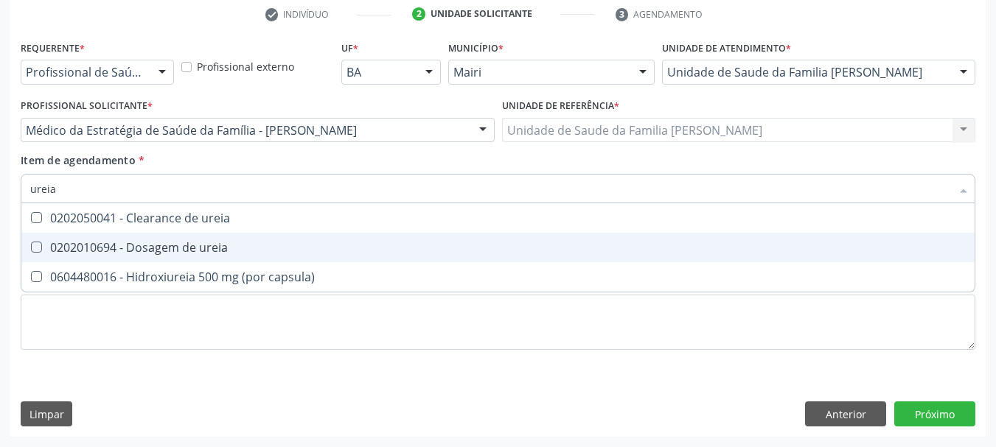
click at [59, 244] on div "0202010694 - Dosagem de ureia" at bounding box center [497, 248] width 935 height 12
checkbox ureia "true"
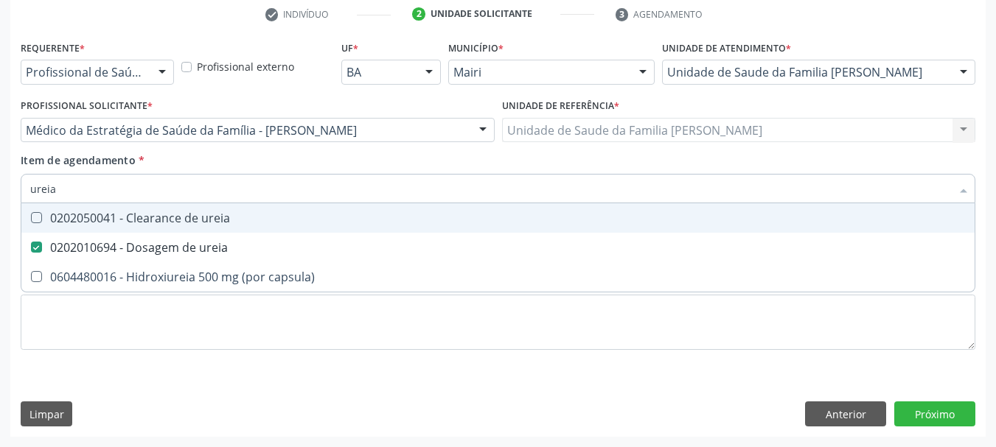
drag, startPoint x: 62, startPoint y: 195, endPoint x: 0, endPoint y: 194, distance: 61.9
click at [0, 194] on div "Acompanhamento Acompanhe a situação das marcações correntes e finalizadas Relat…" at bounding box center [498, 122] width 996 height 649
type input "c"
checkbox ureia "false"
type input "creatinin"
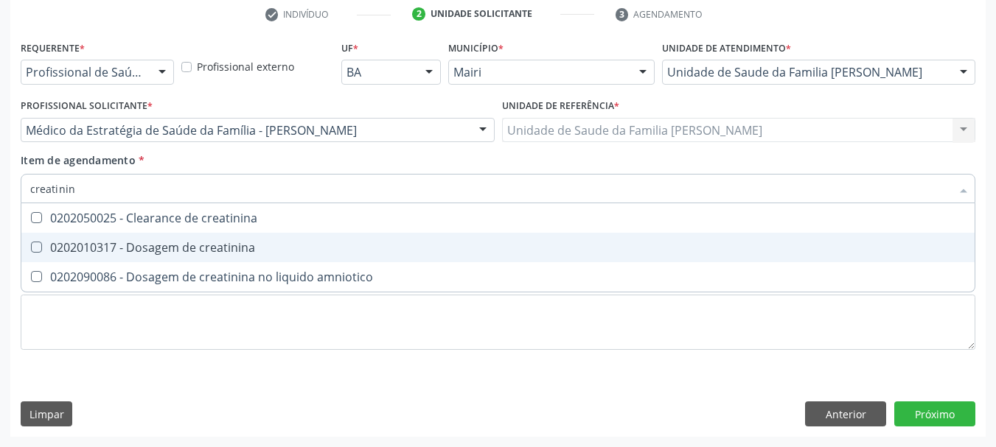
click at [60, 245] on div "0202010317 - Dosagem de creatinina" at bounding box center [497, 248] width 935 height 12
checkbox creatinina "true"
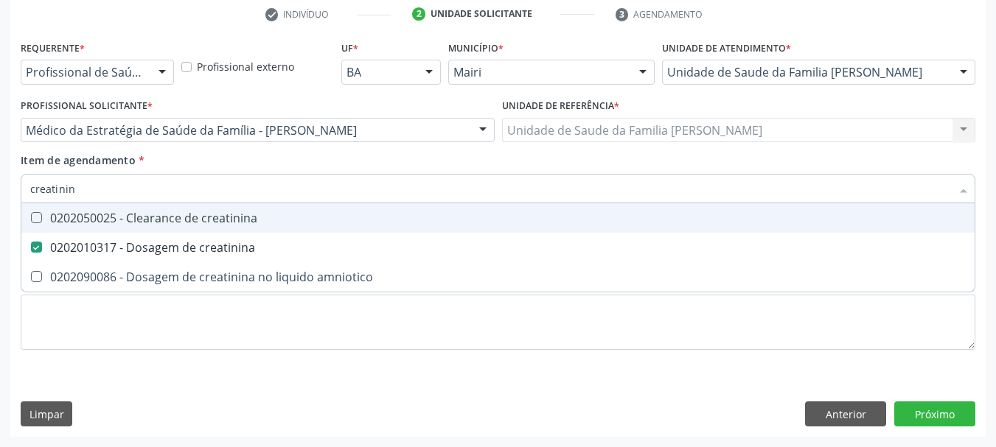
drag, startPoint x: 81, startPoint y: 193, endPoint x: 12, endPoint y: 193, distance: 69.3
click at [12, 193] on div "Requerente * Profissional de Saúde Profissional de Saúde Paciente Nenhum result…" at bounding box center [497, 237] width 975 height 400
type input "h"
checkbox creatinina "false"
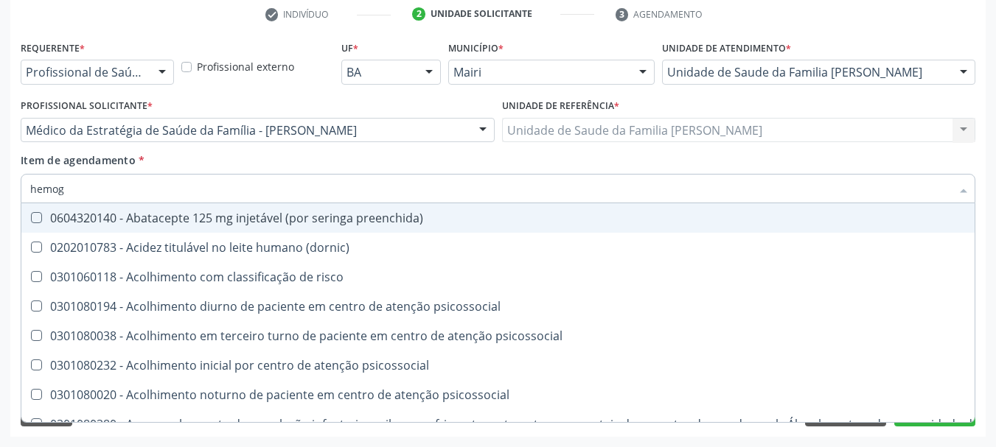
type input "hemogr"
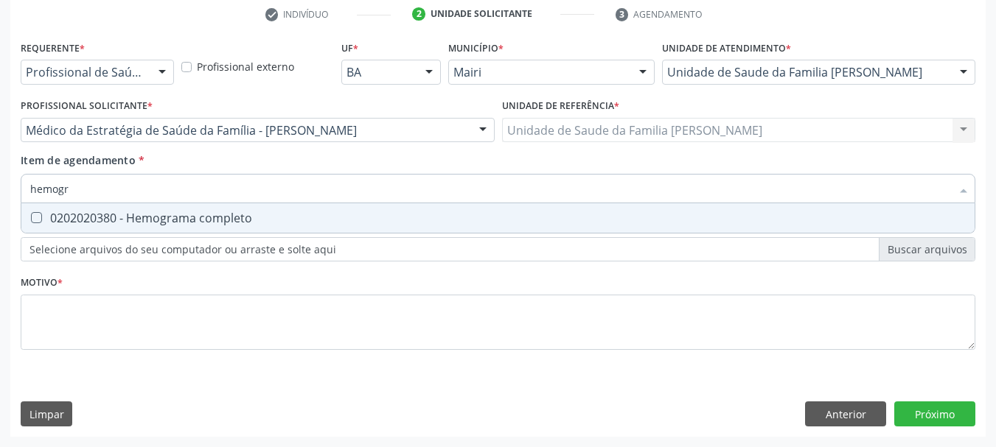
click at [139, 224] on div "0202020380 - Hemograma completo" at bounding box center [497, 218] width 935 height 12
checkbox completo "true"
drag, startPoint x: 88, startPoint y: 193, endPoint x: 0, endPoint y: 192, distance: 88.5
click at [0, 192] on div "Acompanhamento Acompanhe a situação das marcações correntes e finalizadas Relat…" at bounding box center [498, 122] width 996 height 649
type input "t"
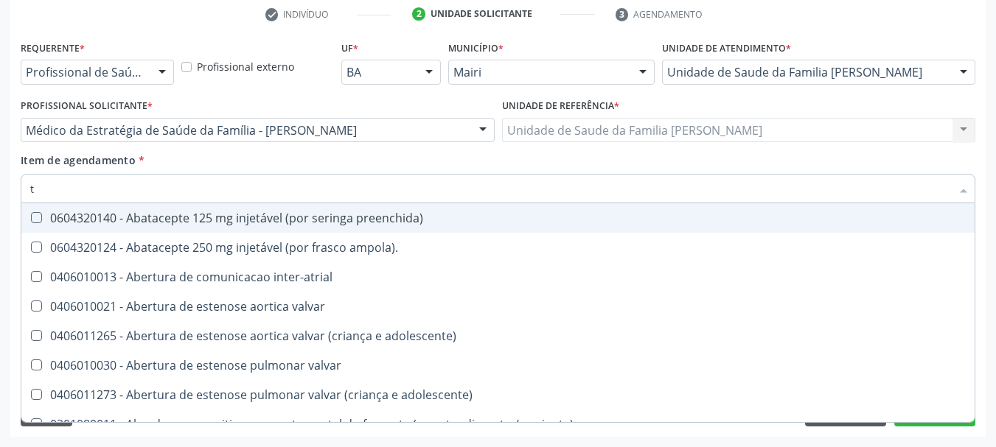
checkbox preenchida\) "false"
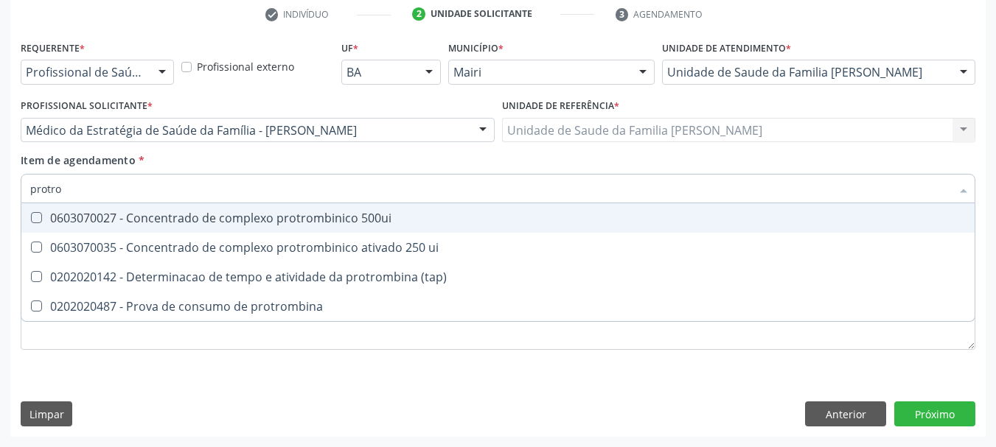
type input "protrom"
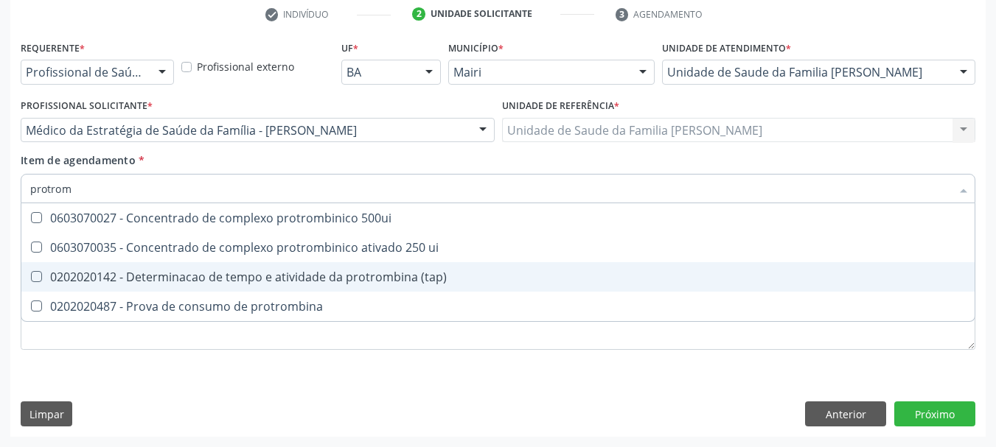
click at [149, 272] on div "0202020142 - Determinacao de tempo e atividade da protrombina (tap)" at bounding box center [497, 277] width 935 height 12
checkbox \(tap\) "true"
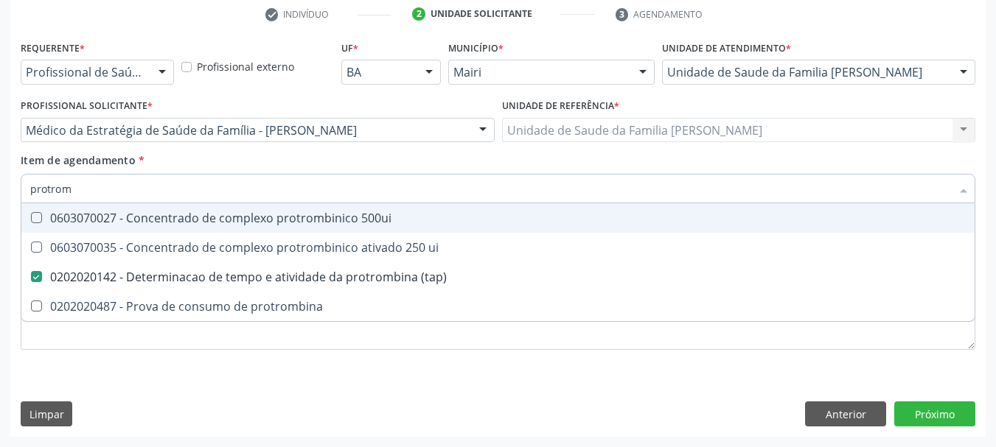
drag, startPoint x: 80, startPoint y: 189, endPoint x: 0, endPoint y: 195, distance: 79.8
click at [0, 195] on div "Acompanhamento Acompanhe a situação das marcações correntes e finalizadas Relat…" at bounding box center [498, 122] width 996 height 649
type input "co"
checkbox \(tap\) "false"
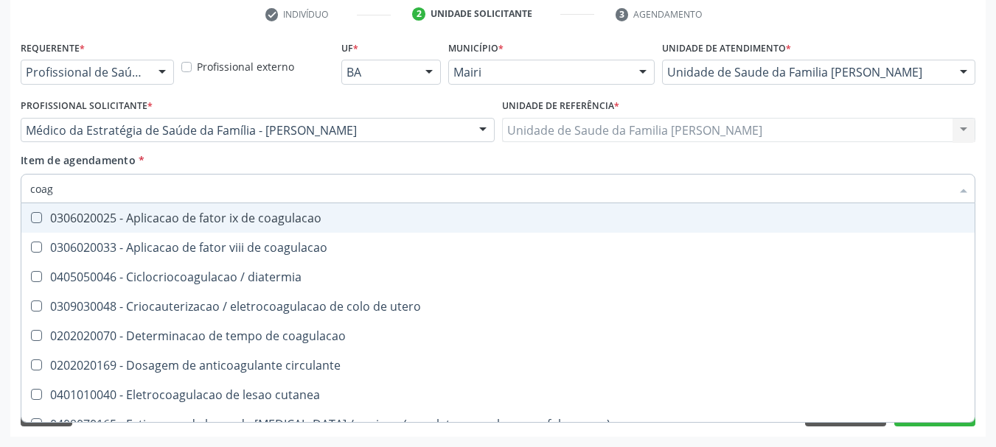
type input "coagu"
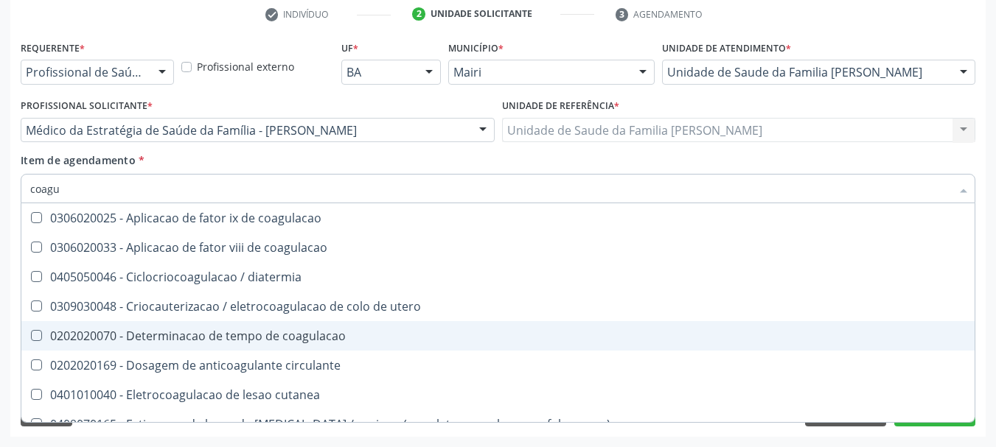
click at [189, 330] on div "0202020070 - Determinacao de tempo de coagulacao" at bounding box center [497, 336] width 935 height 12
checkbox coagulacao "true"
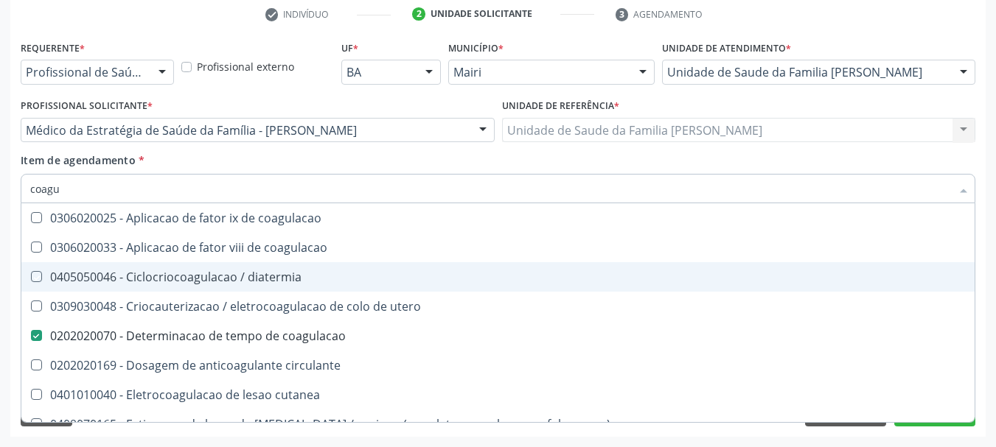
click at [8, 268] on div "Acompanhamento Acompanhe a situação das marcações correntes e finalizadas Relat…" at bounding box center [498, 122] width 996 height 649
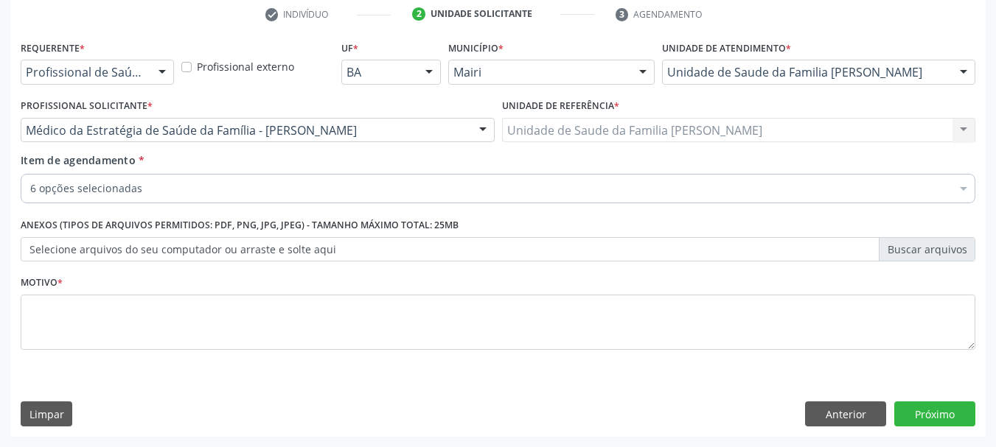
checkbox ativada\) "true"
checkbox ureia "true"
checkbox creatinina "true"
checkbox \(tap\) "true"
checkbox coagulacao "true"
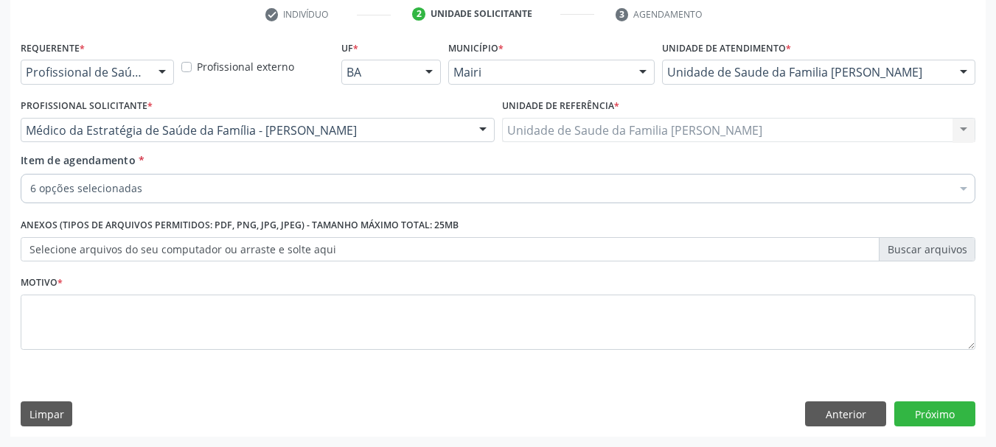
click at [13, 328] on div "Requerente * Profissional de Saúde Profissional de Saúde Paciente Nenhum result…" at bounding box center [497, 237] width 975 height 400
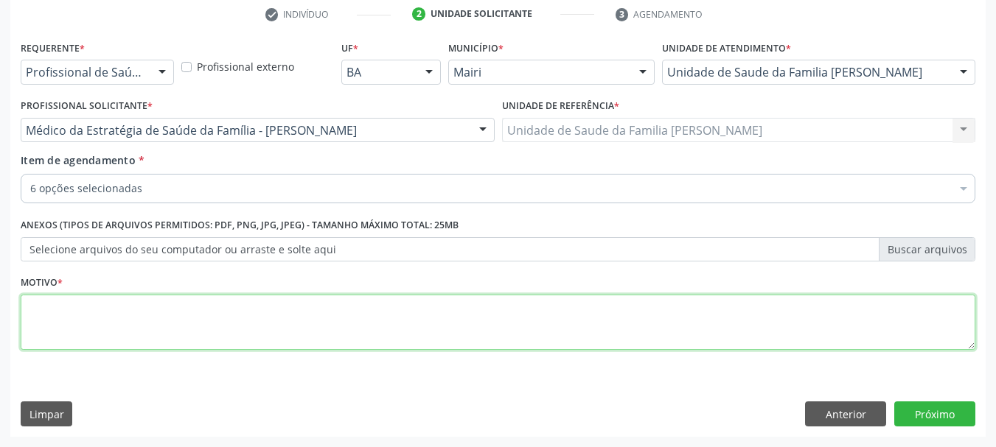
click at [92, 318] on textarea at bounding box center [498, 323] width 955 height 56
type textarea "Exames Pré-op"
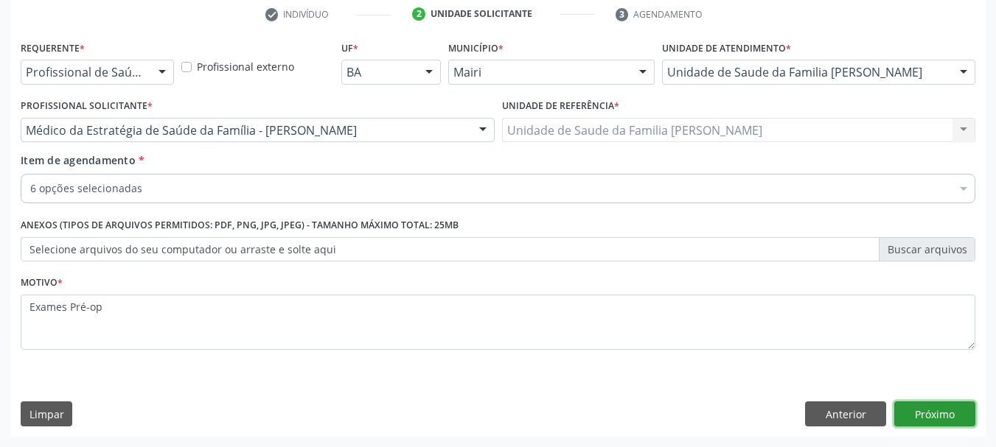
click at [927, 423] on button "Próximo" at bounding box center [934, 414] width 81 height 25
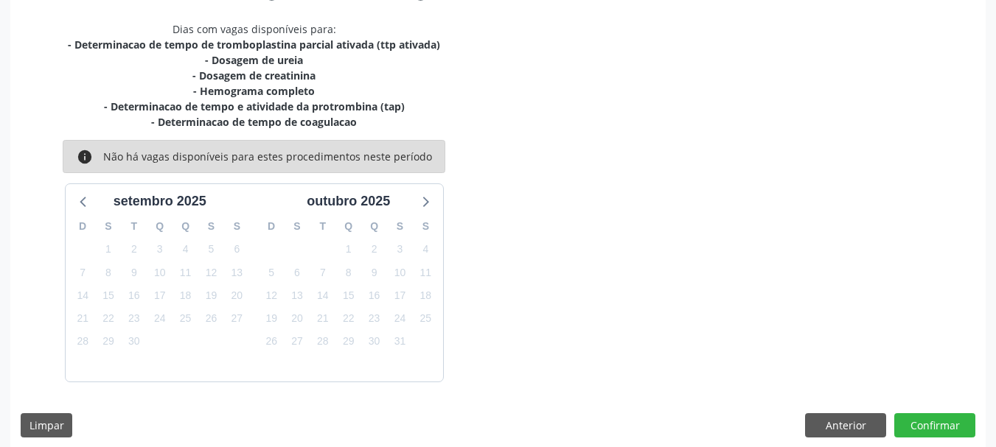
scroll to position [315, 0]
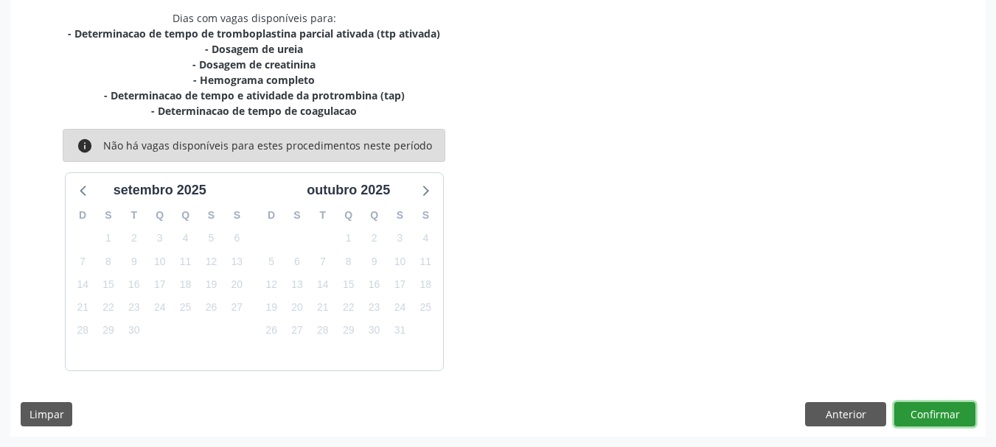
click at [935, 412] on button "Confirmar" at bounding box center [934, 414] width 81 height 25
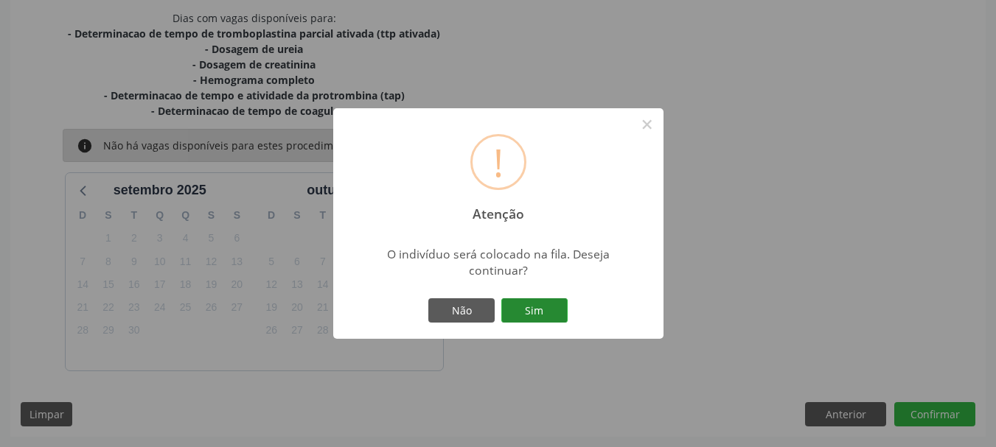
click at [528, 307] on button "Sim" at bounding box center [534, 311] width 66 height 25
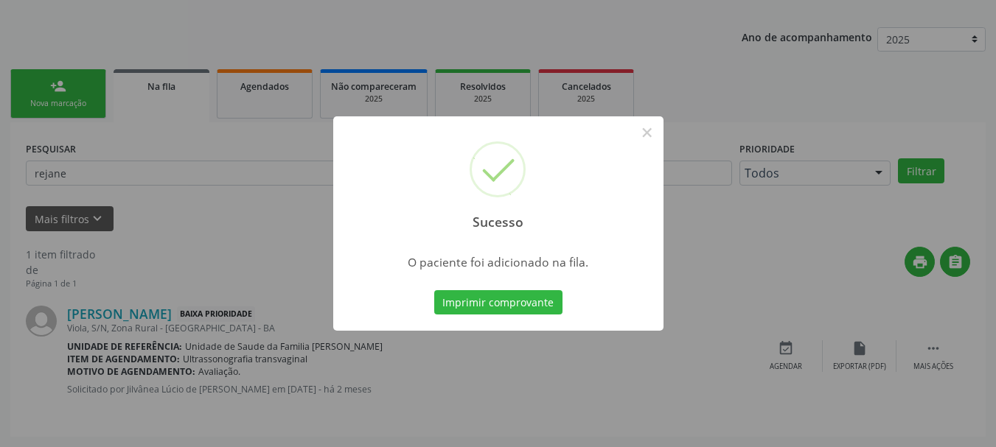
scroll to position [39, 0]
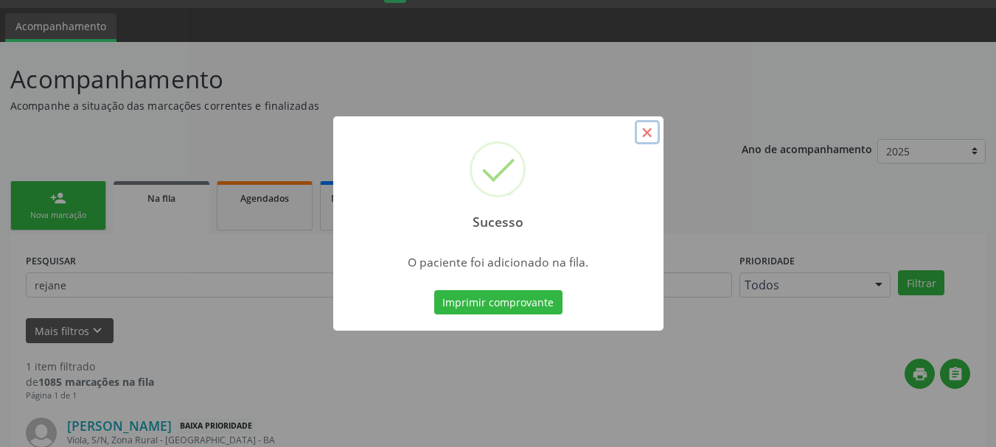
click at [647, 135] on button "×" at bounding box center [647, 132] width 25 height 25
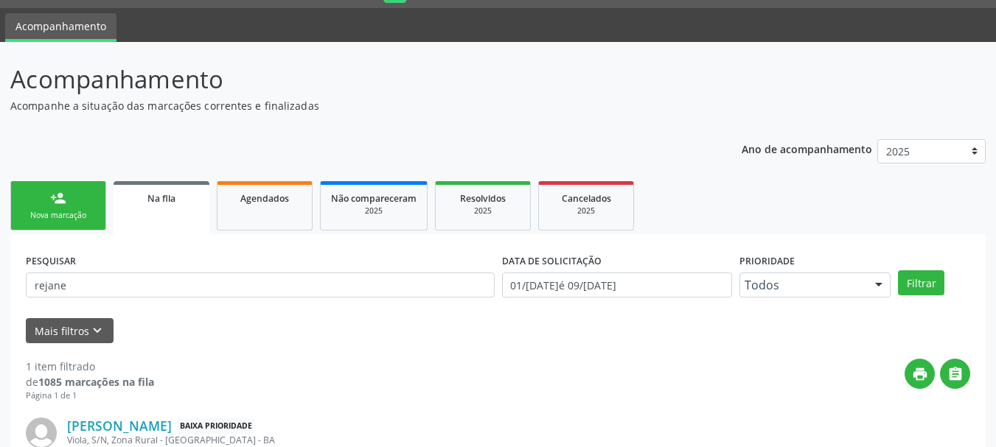
click at [706, 50] on div "Acompanhamento Acompanhe a situação das marcações correntes e finalizadas Relat…" at bounding box center [498, 300] width 996 height 517
